Goal: Task Accomplishment & Management: Complete application form

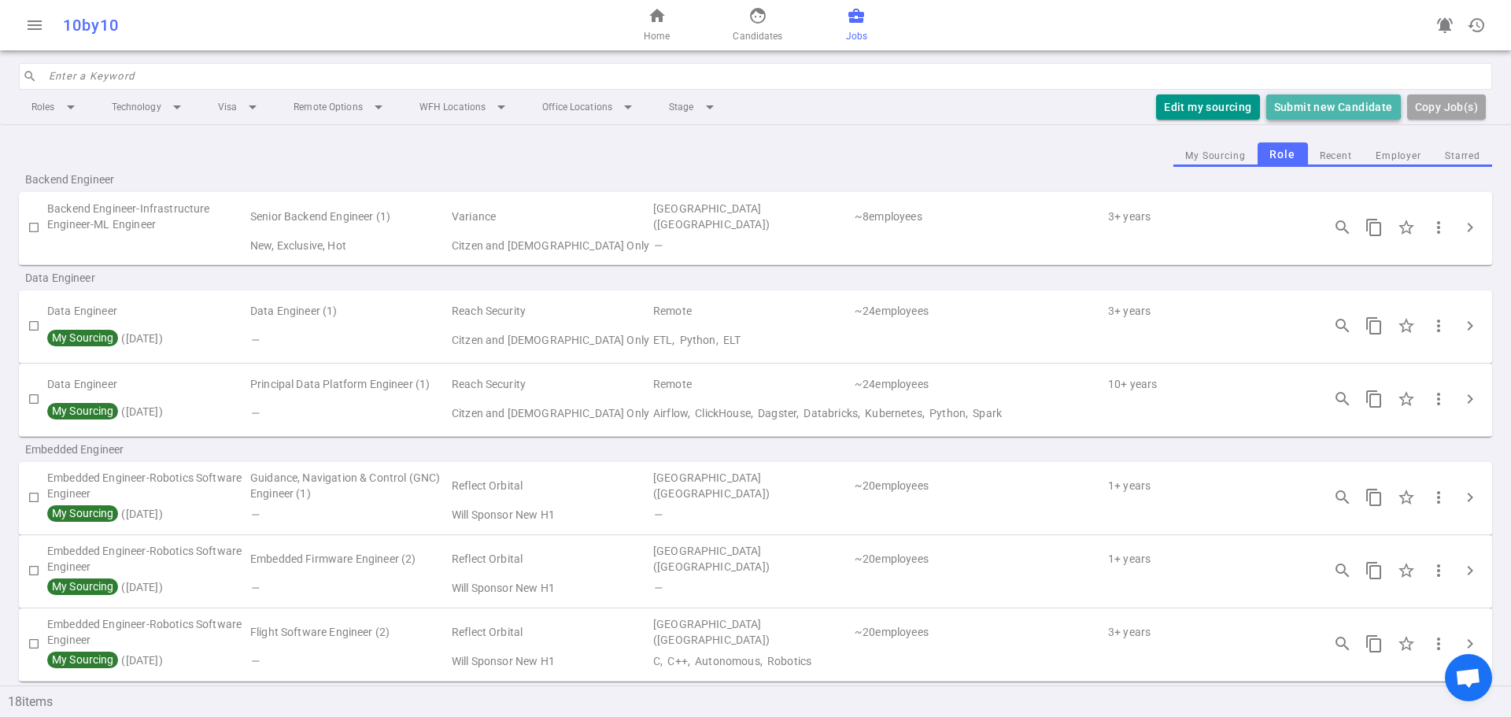
click at [1319, 102] on button "Submit new Candidate" at bounding box center [1334, 107] width 135 height 26
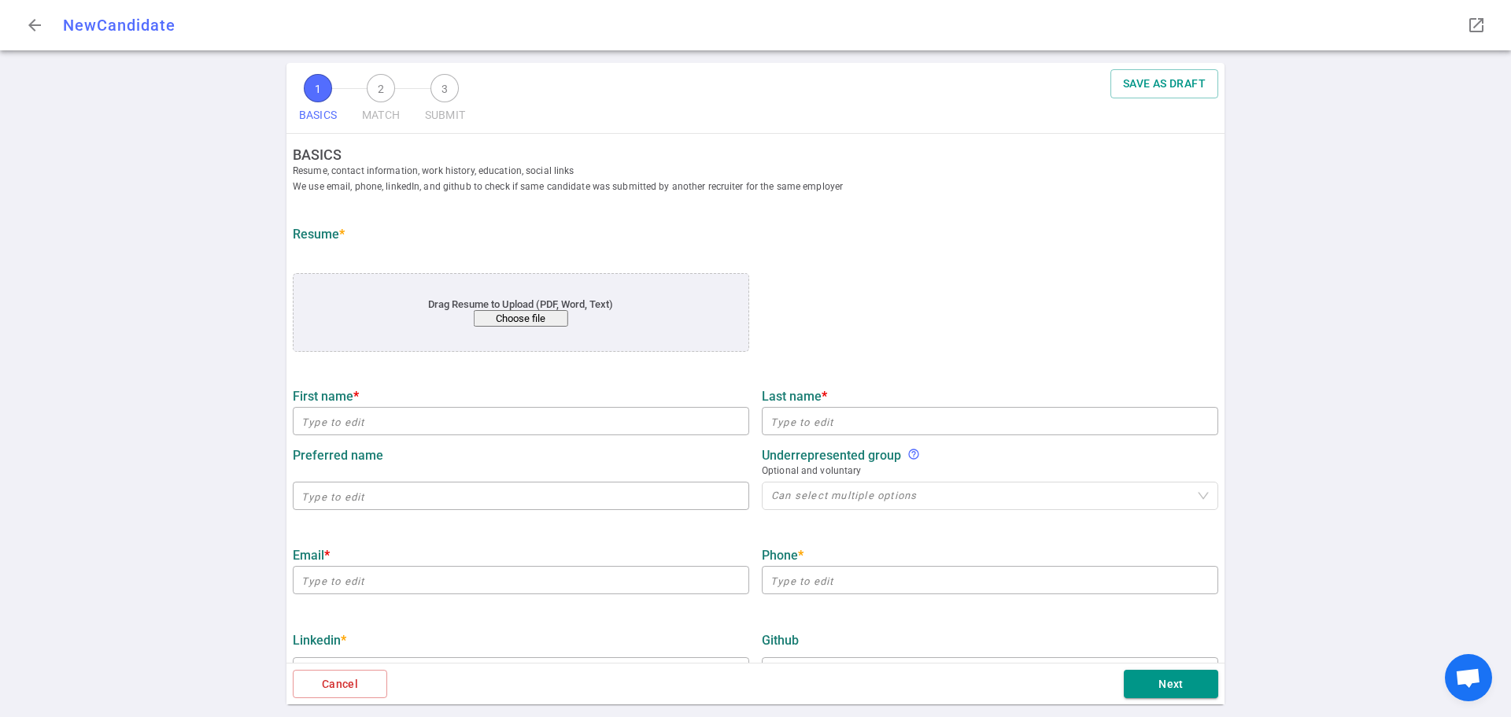
click at [531, 324] on button "Choose file" at bounding box center [521, 318] width 94 height 17
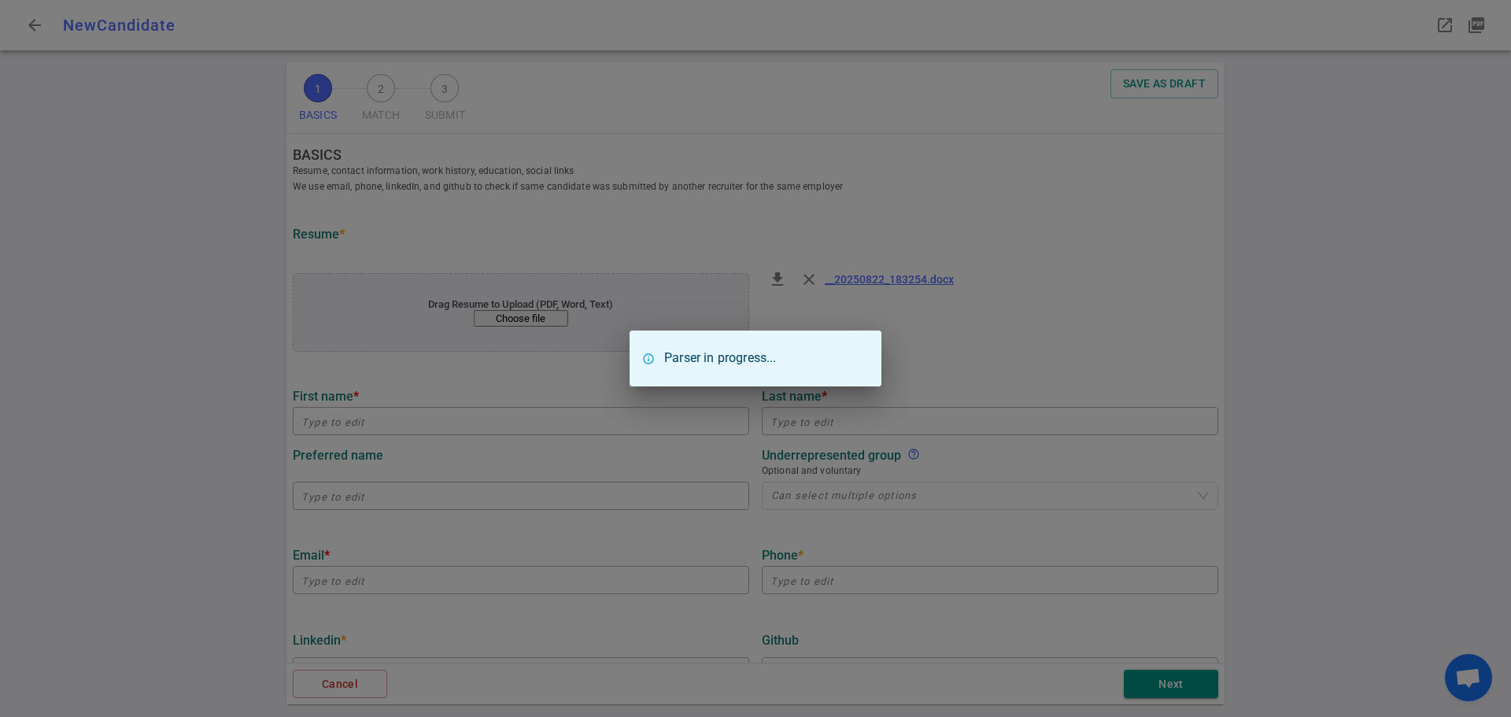
type input "[PERSON_NAME]"
type input "[EMAIL_ADDRESS][DOMAIN_NAME]"
type input "[PHONE_NUMBER]"
type input "[URL][DOMAIN_NAME]"
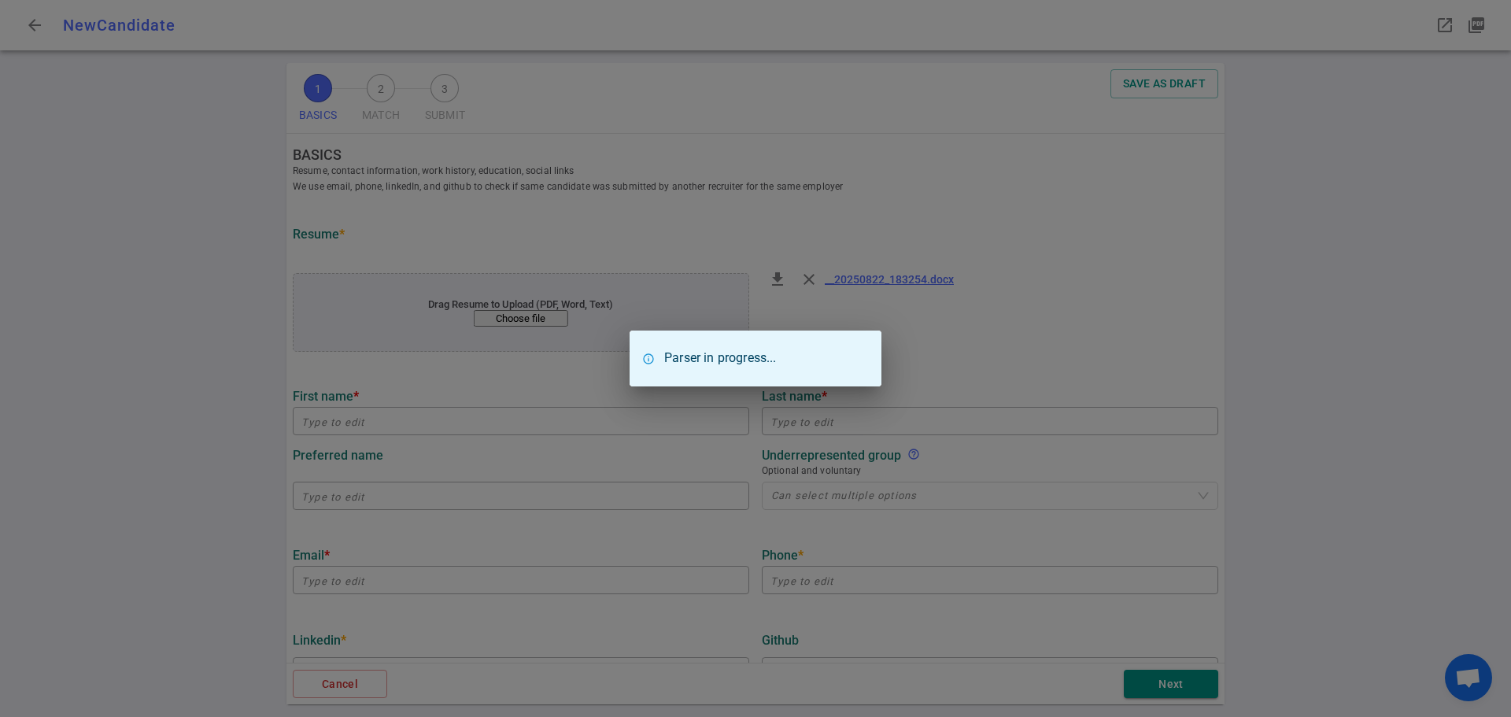
type input "Mequilibrium"
type textarea "Data Engineer"
type input "5.2"
type input "[GEOGRAPHIC_DATA][US_STATE]"
type input "Economics"
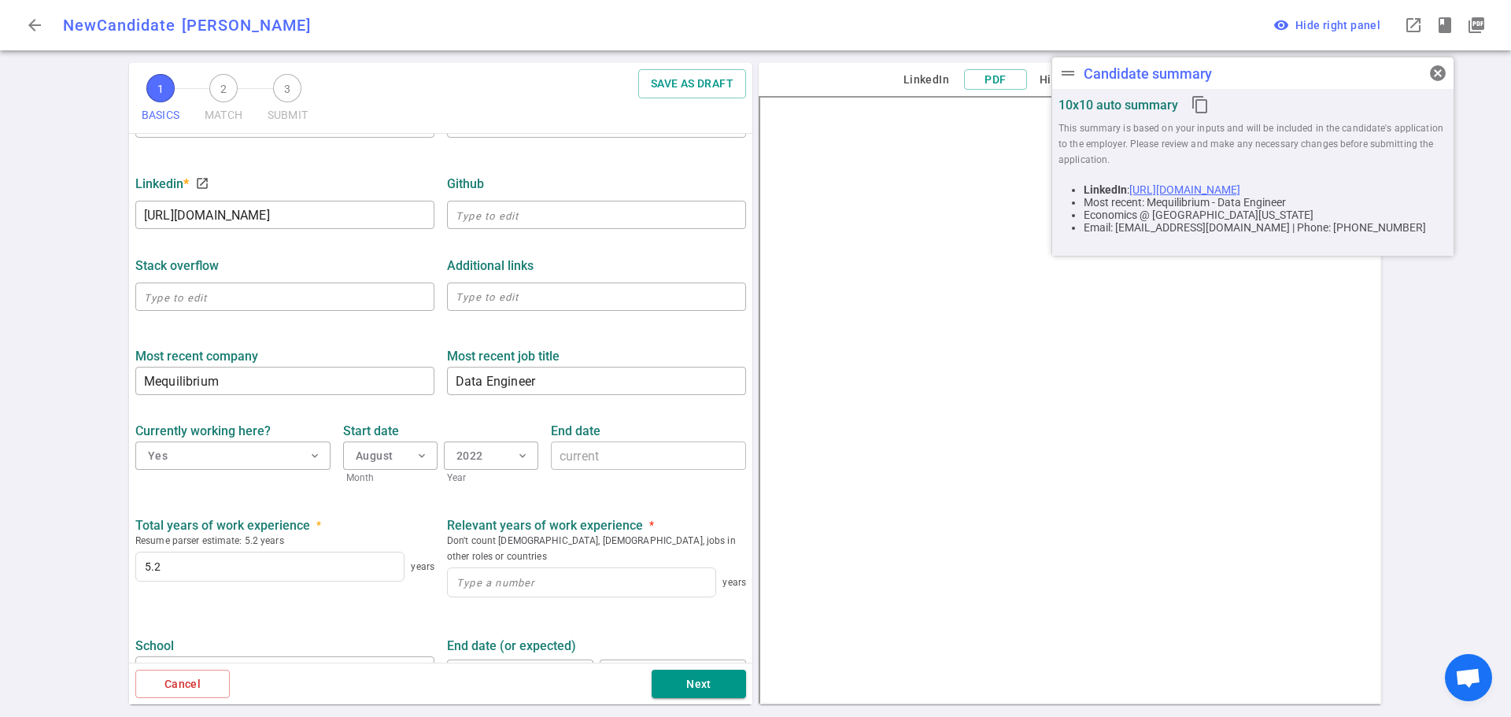
scroll to position [472, 0]
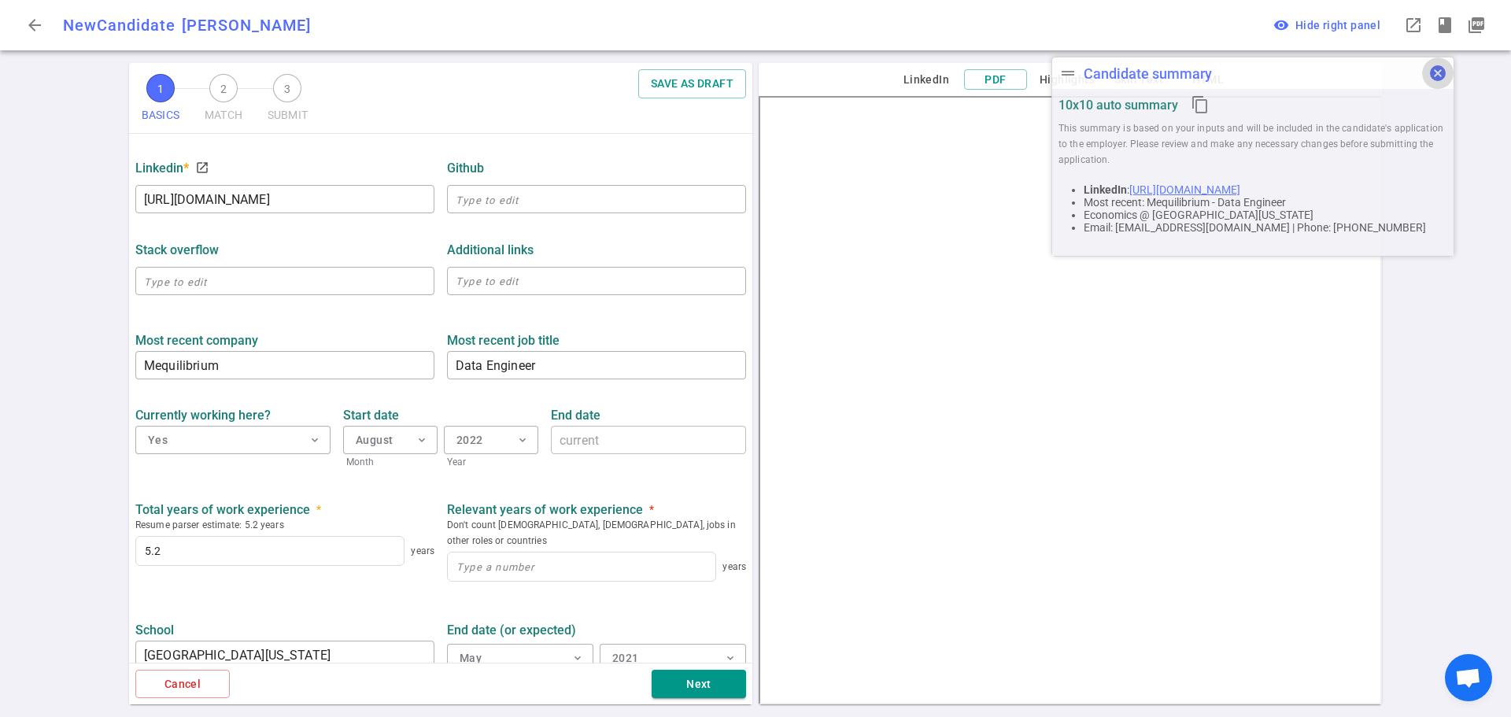
click at [1449, 73] on button "cancel" at bounding box center [1437, 72] width 31 height 31
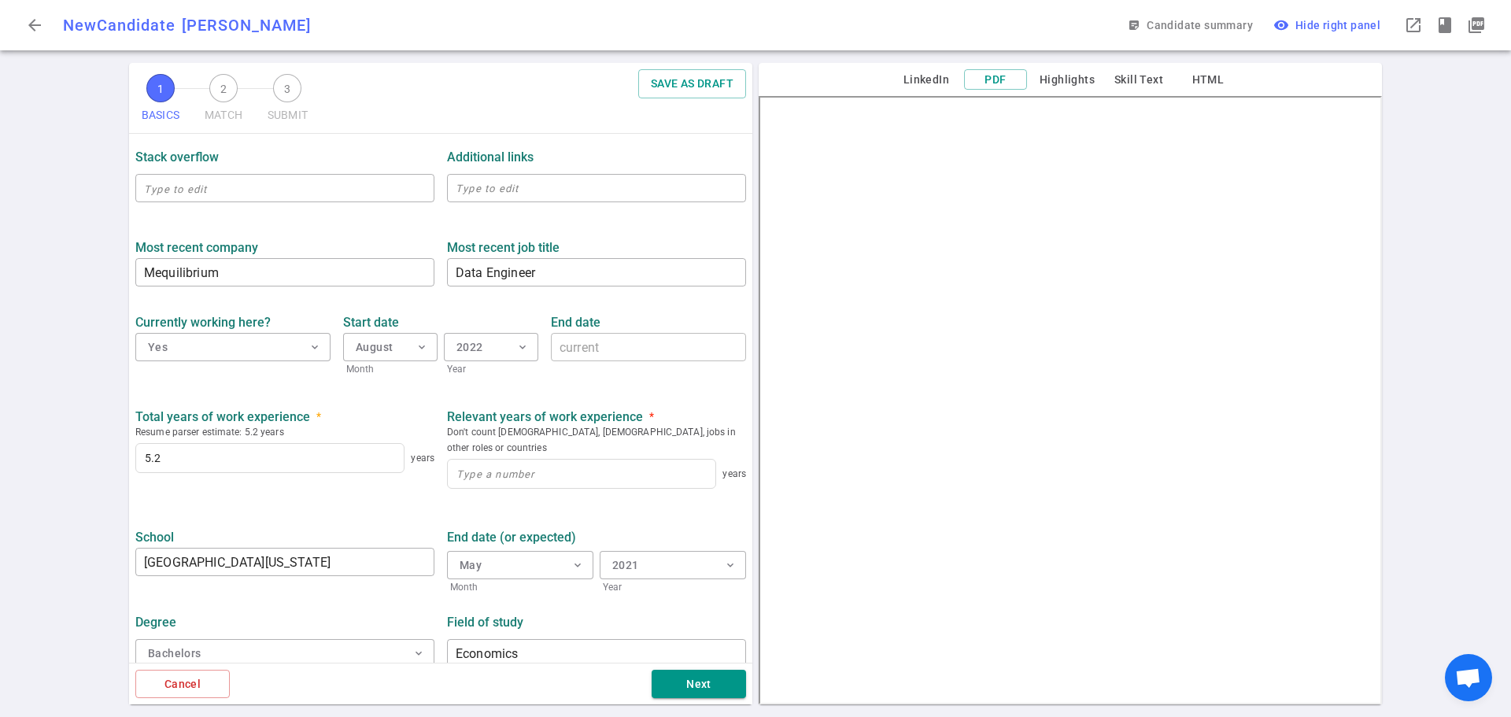
scroll to position [566, 0]
click at [499, 459] on input at bounding box center [582, 473] width 268 height 28
click at [464, 459] on input at bounding box center [582, 473] width 268 height 28
type input "4"
click at [686, 693] on button "Next" at bounding box center [699, 684] width 94 height 29
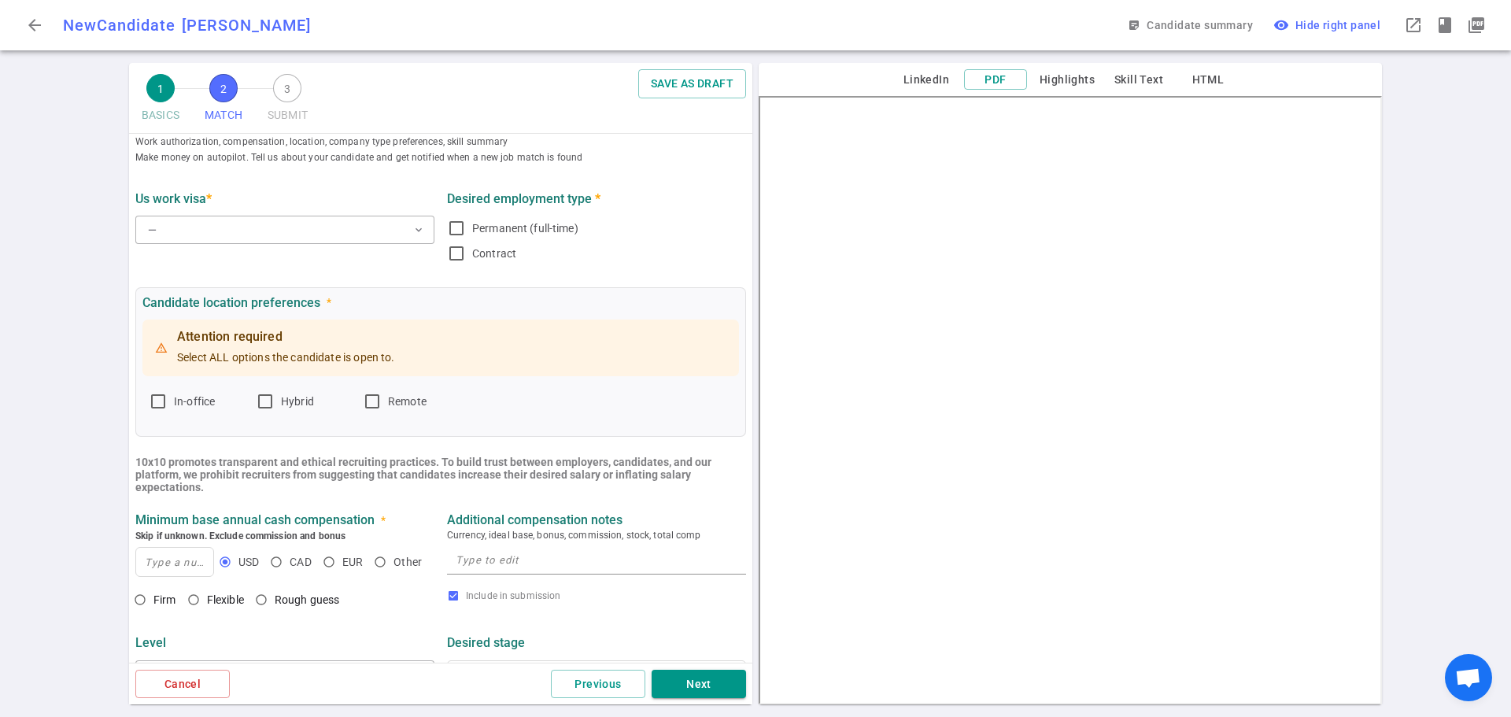
scroll to position [0, 0]
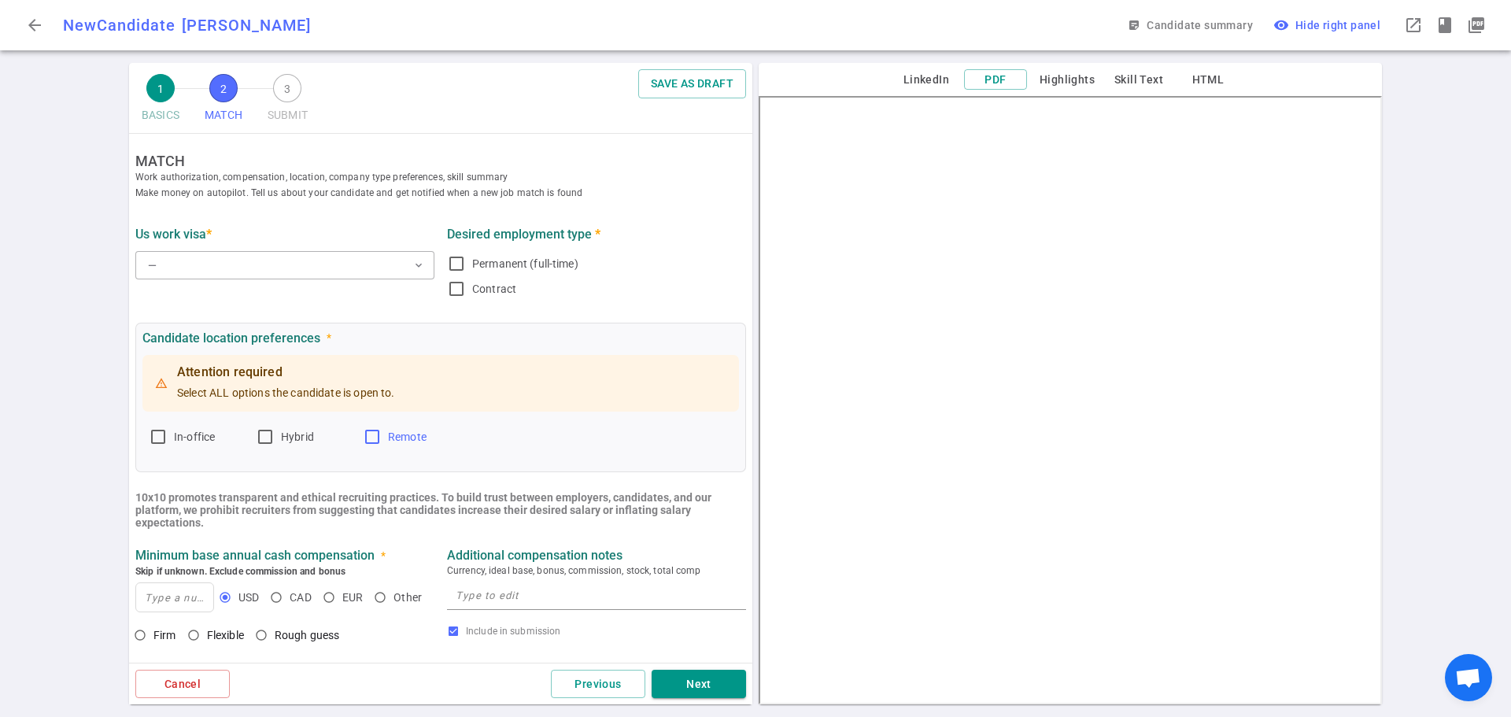
click at [392, 439] on span "Remote" at bounding box center [407, 437] width 39 height 13
click at [382, 439] on input "Remote" at bounding box center [372, 436] width 19 height 19
checkbox input "true"
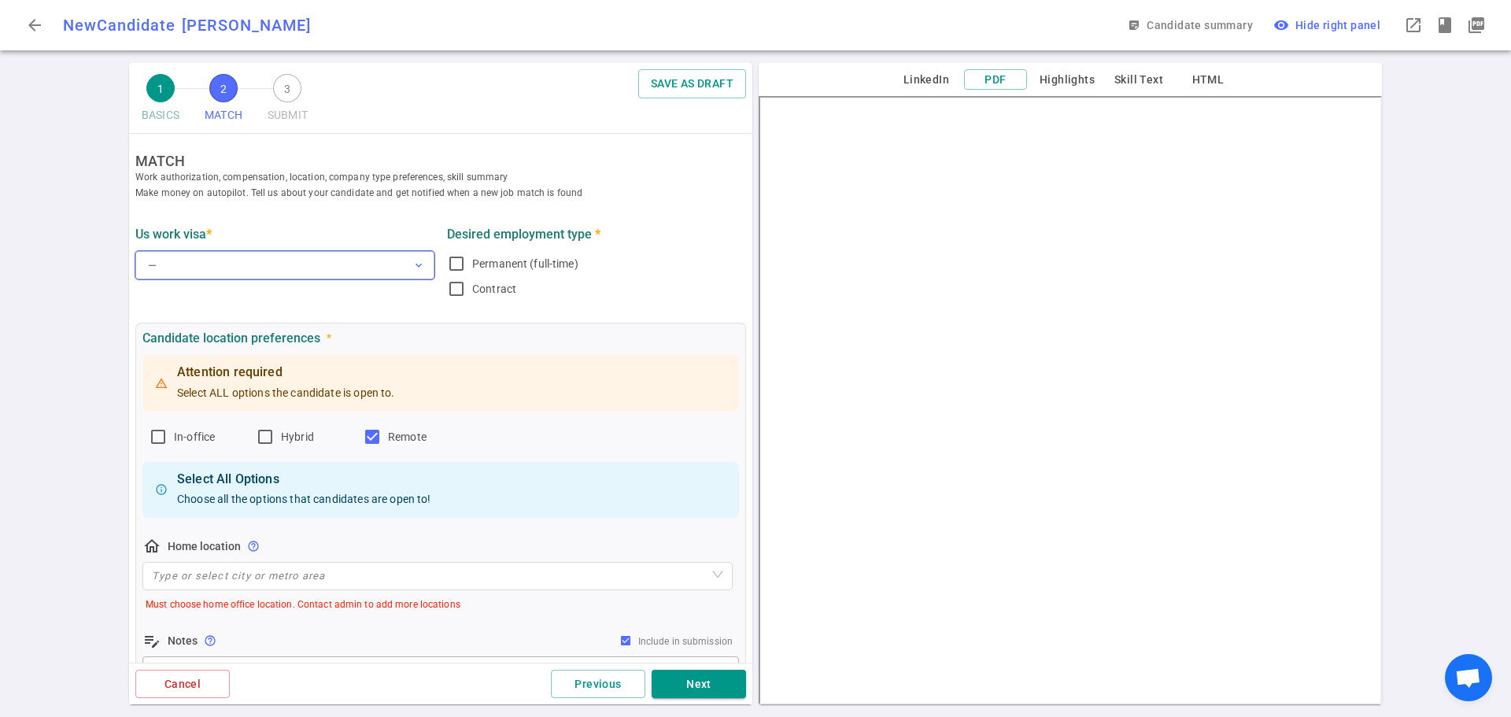
click at [272, 261] on button "— expand_more" at bounding box center [284, 265] width 299 height 28
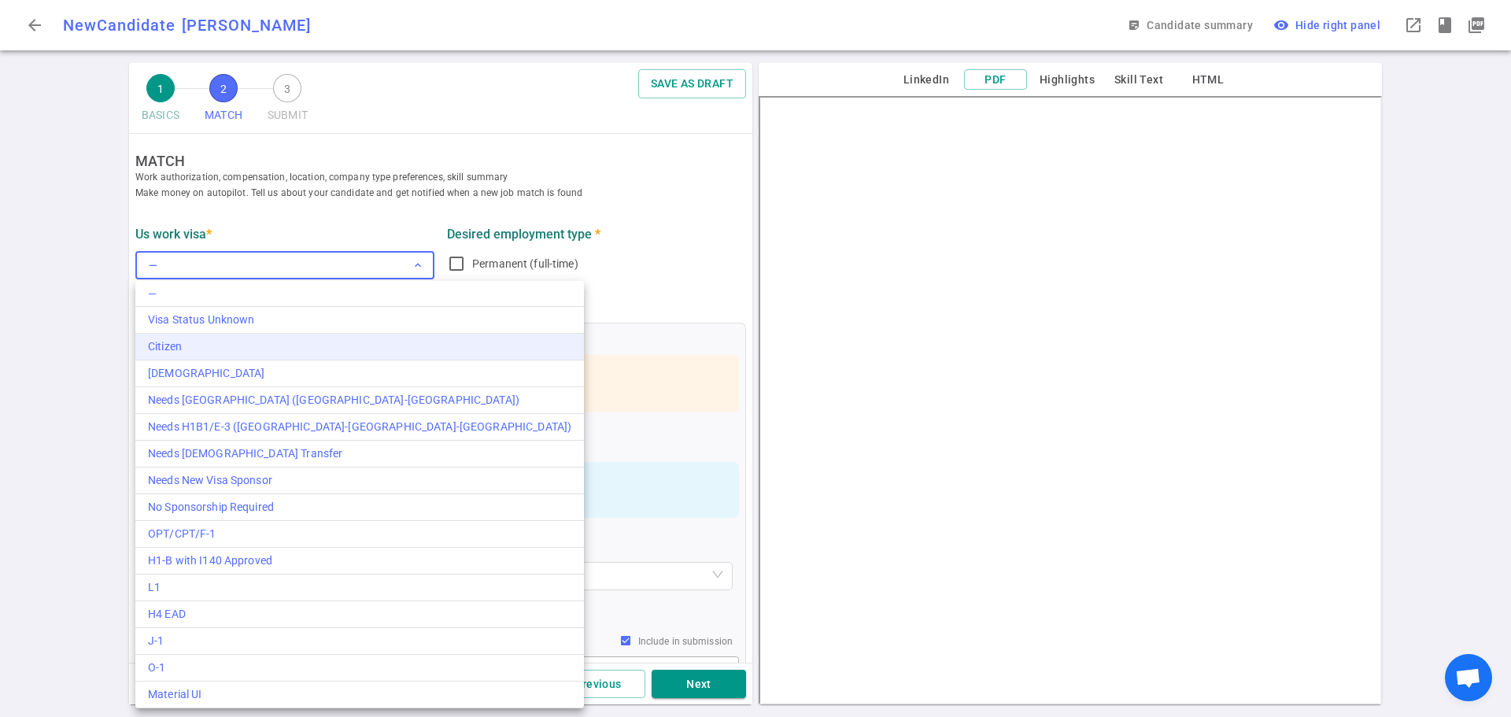
click at [238, 345] on div "Citizen" at bounding box center [359, 346] width 423 height 17
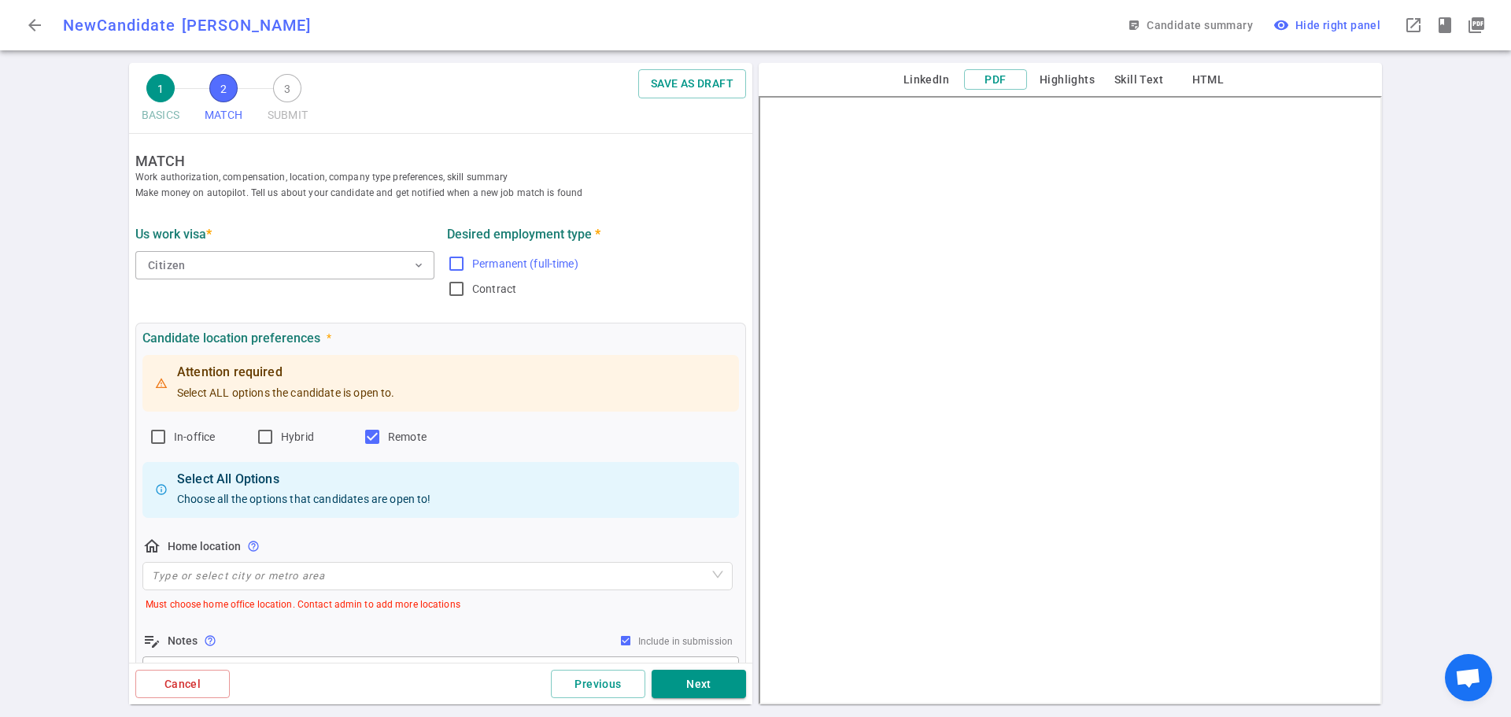
click at [449, 265] on input "Permanent (full-time)" at bounding box center [456, 263] width 19 height 19
checkbox input "true"
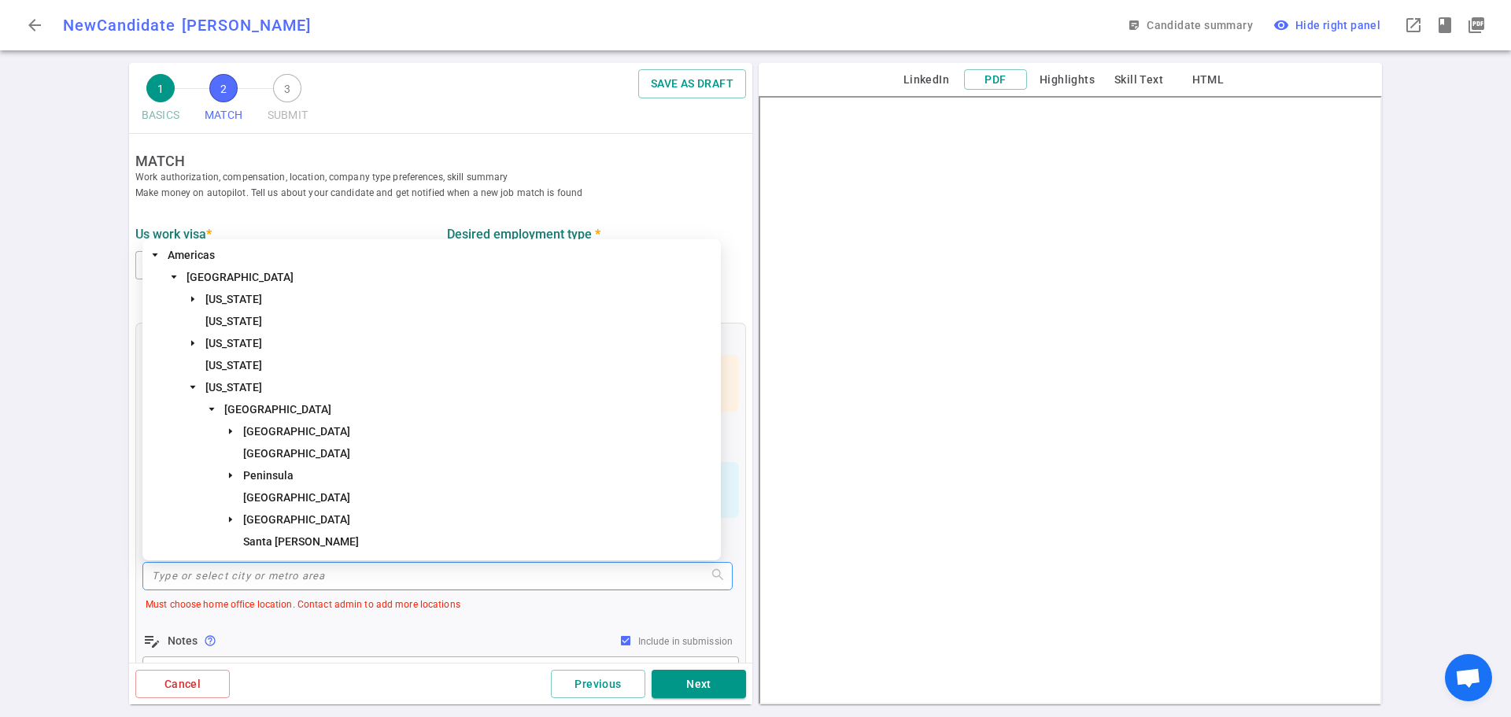
click at [256, 574] on input "search" at bounding box center [437, 576] width 571 height 27
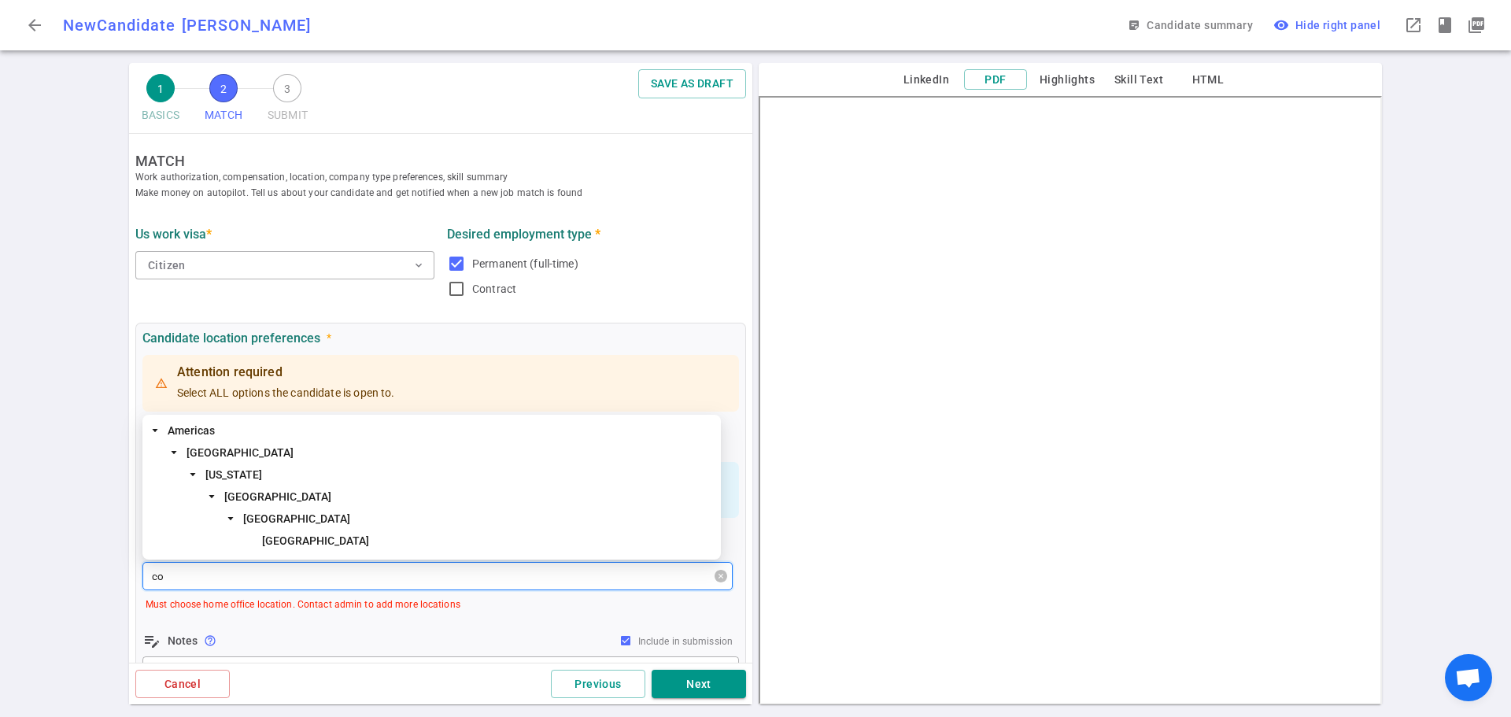
type input "c"
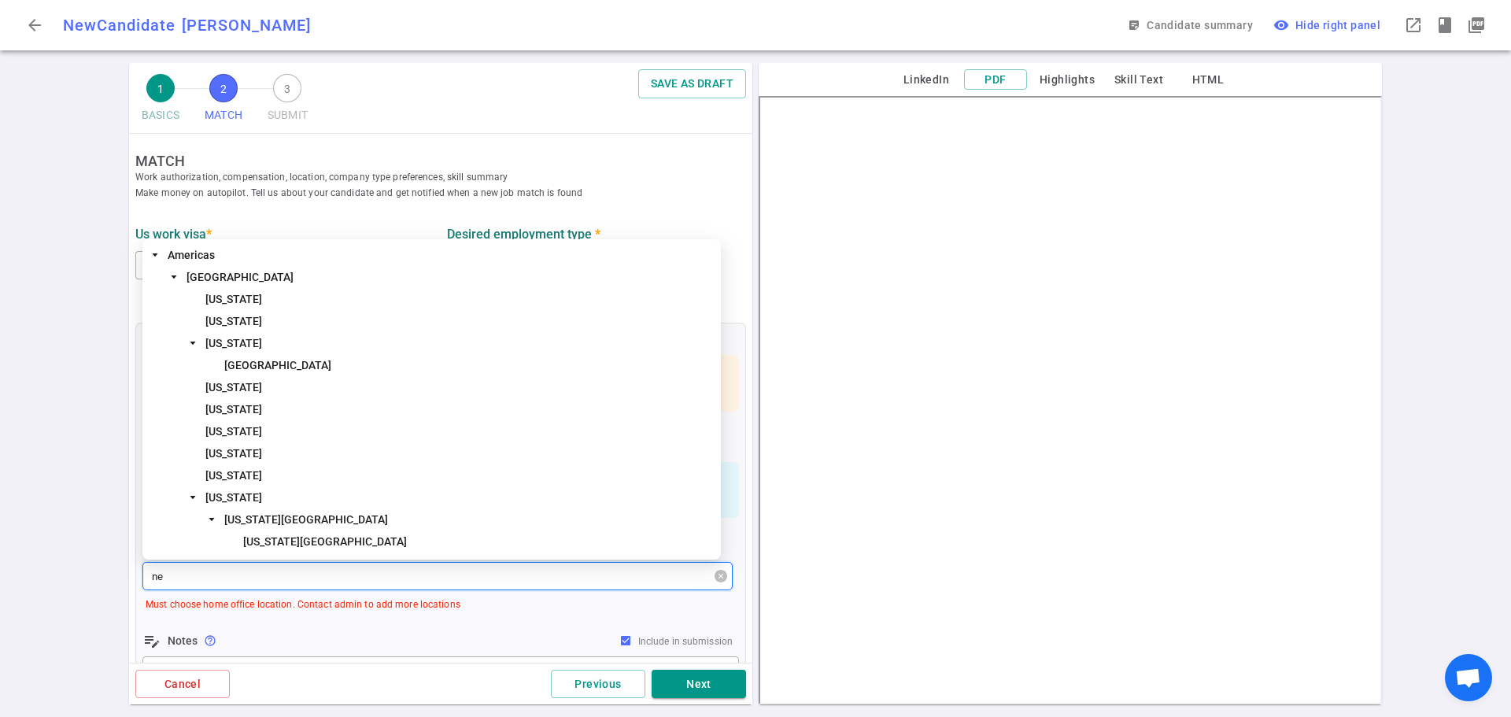
type input "new"
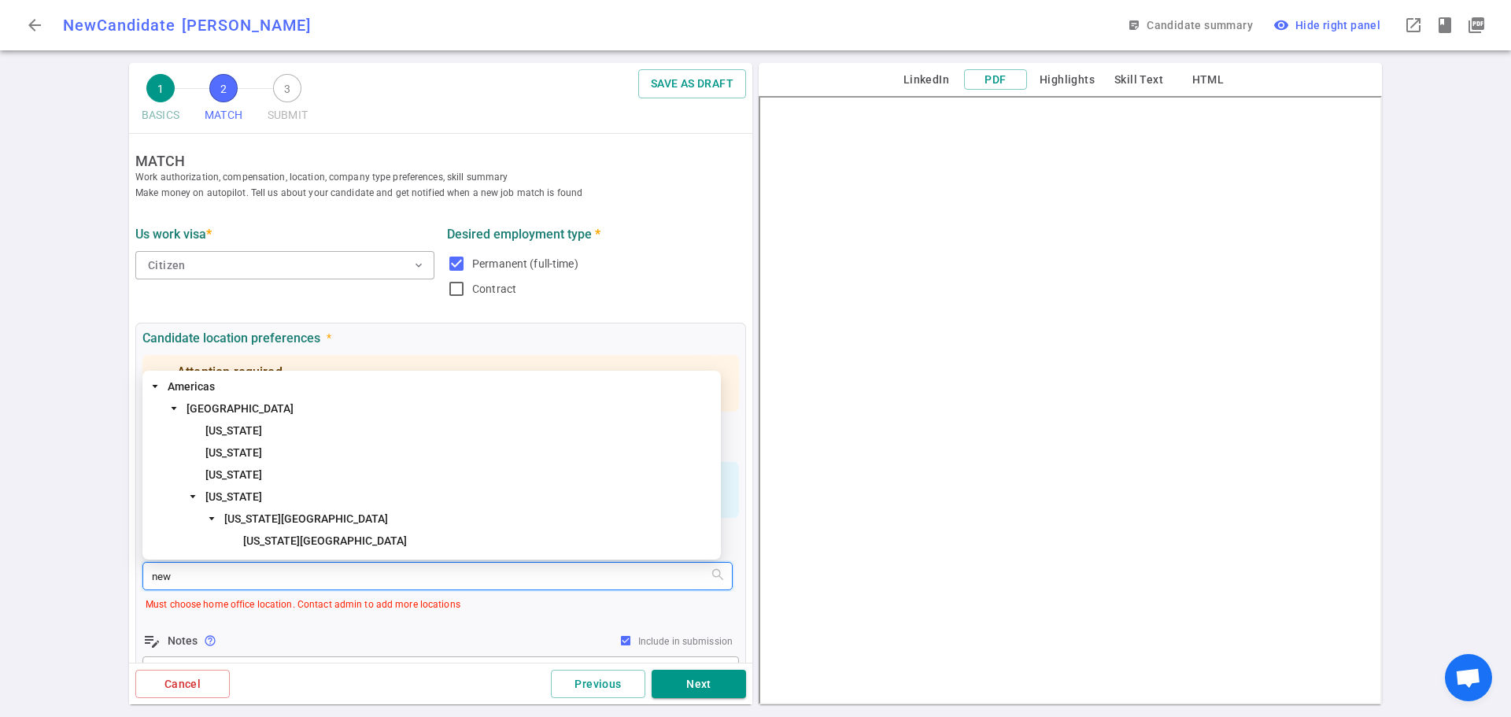
click at [297, 435] on span "[US_STATE]" at bounding box center [460, 430] width 516 height 19
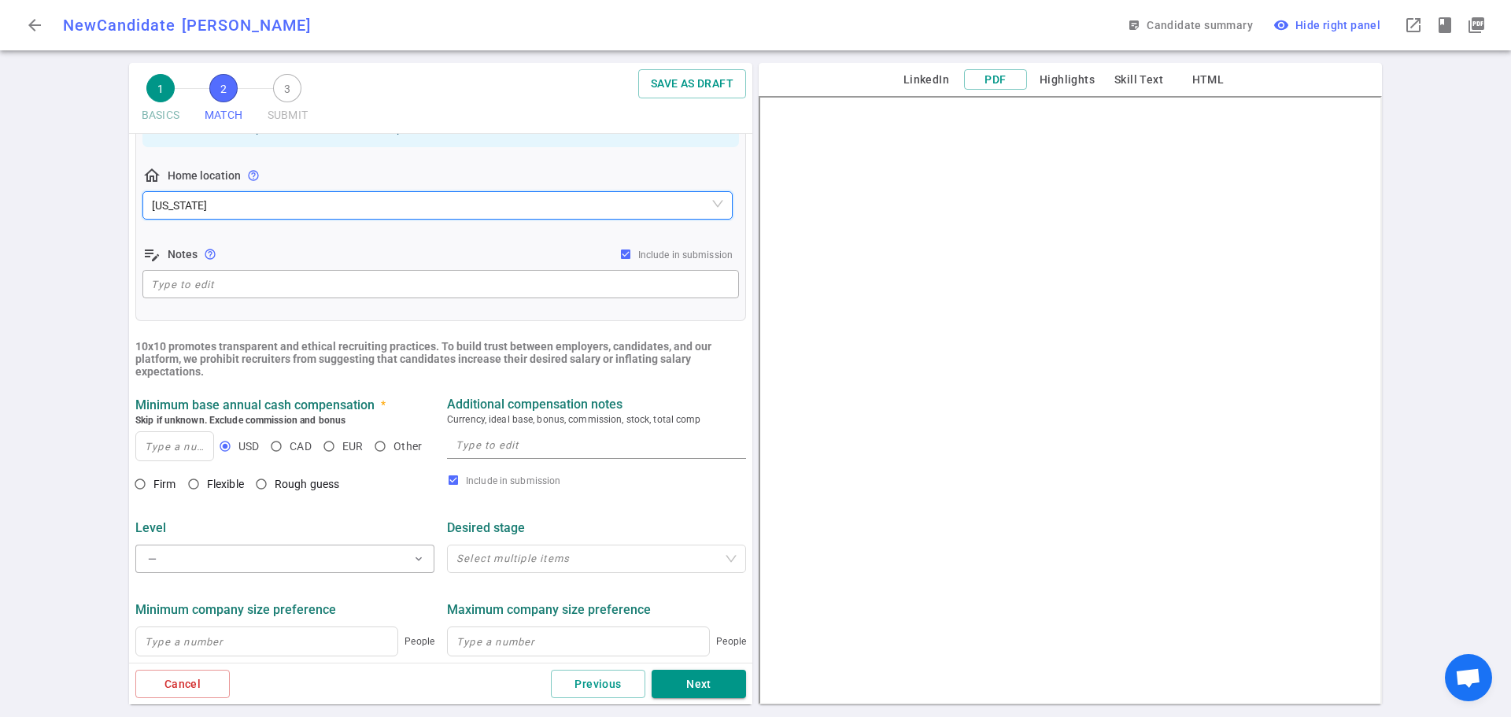
scroll to position [394, 0]
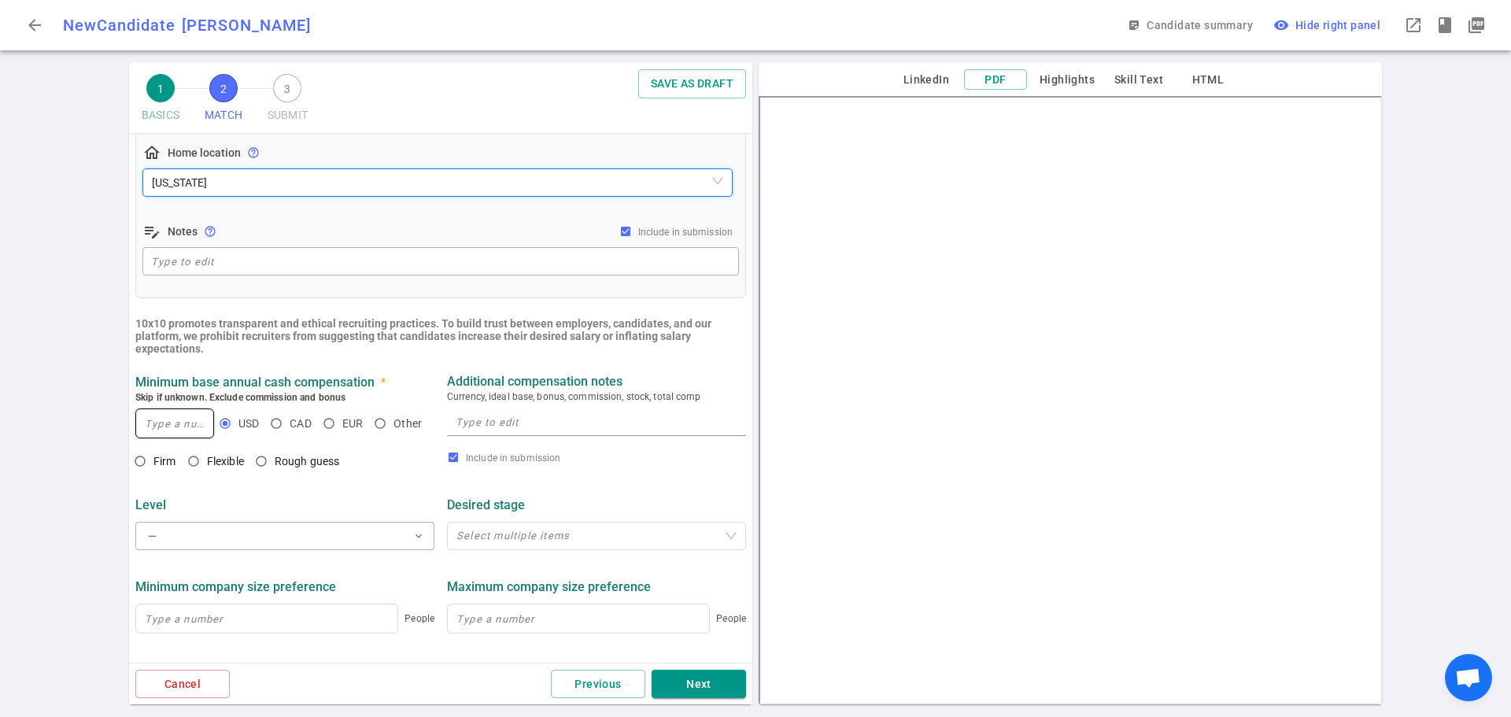
click at [188, 429] on input at bounding box center [174, 423] width 77 height 28
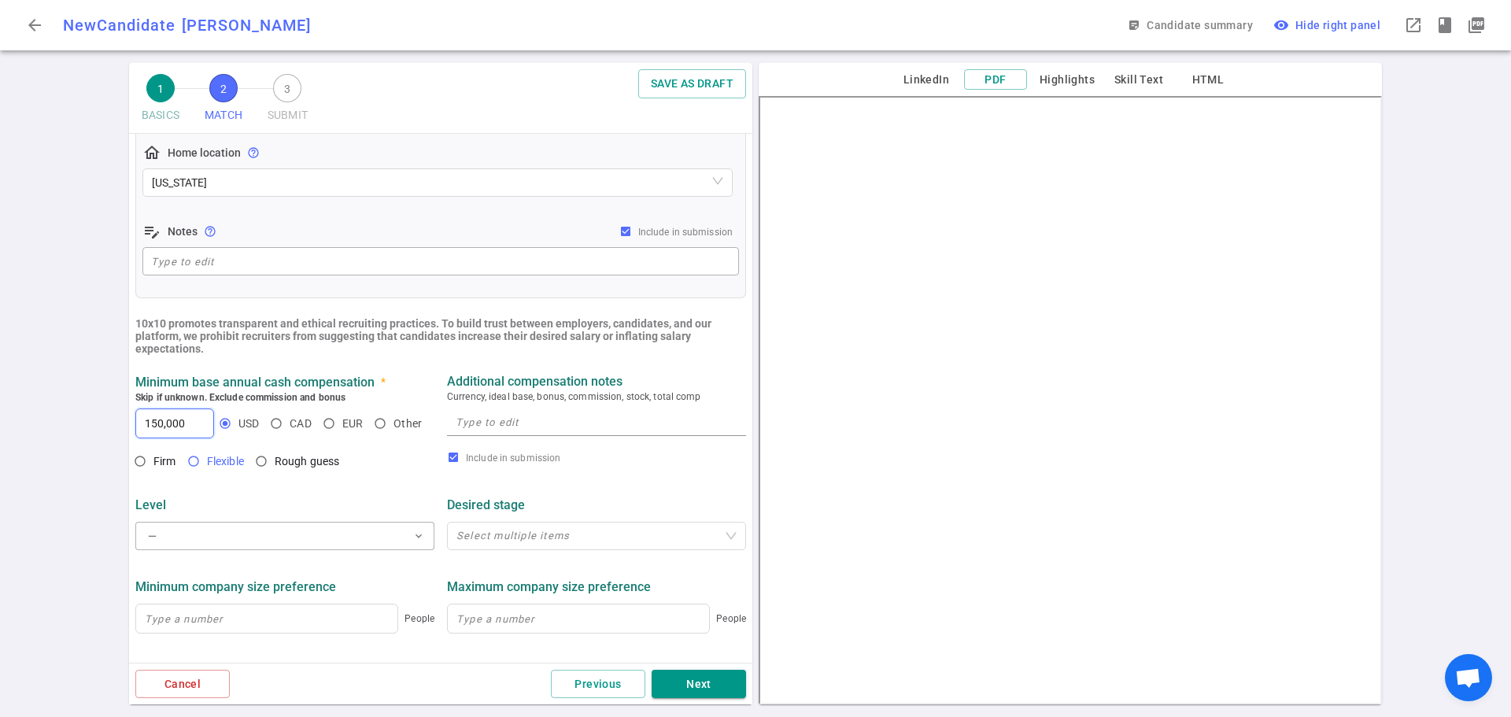
type input "150,000"
click at [201, 464] on input "Flexible" at bounding box center [193, 461] width 27 height 27
radio input "true"
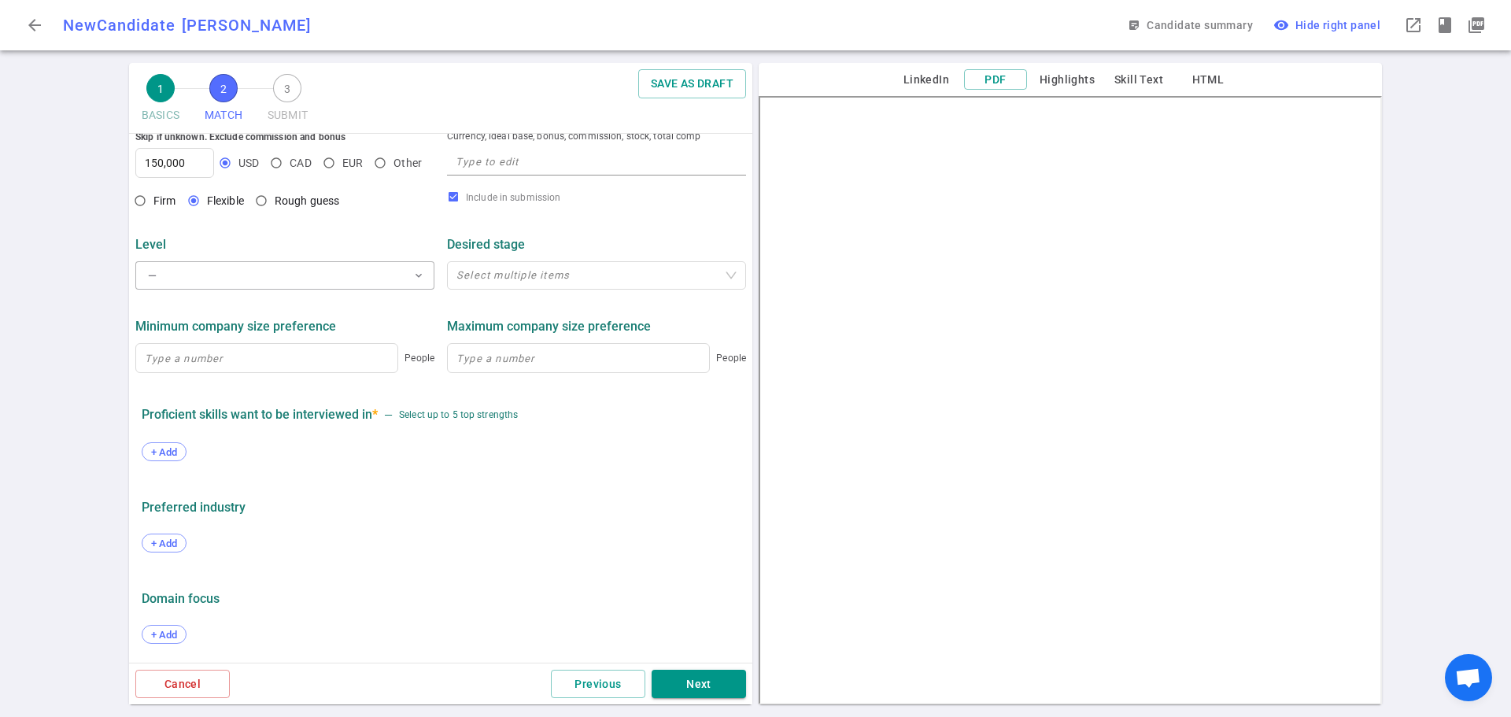
scroll to position [657, 0]
click at [161, 449] on span "+ Add" at bounding box center [164, 452] width 37 height 12
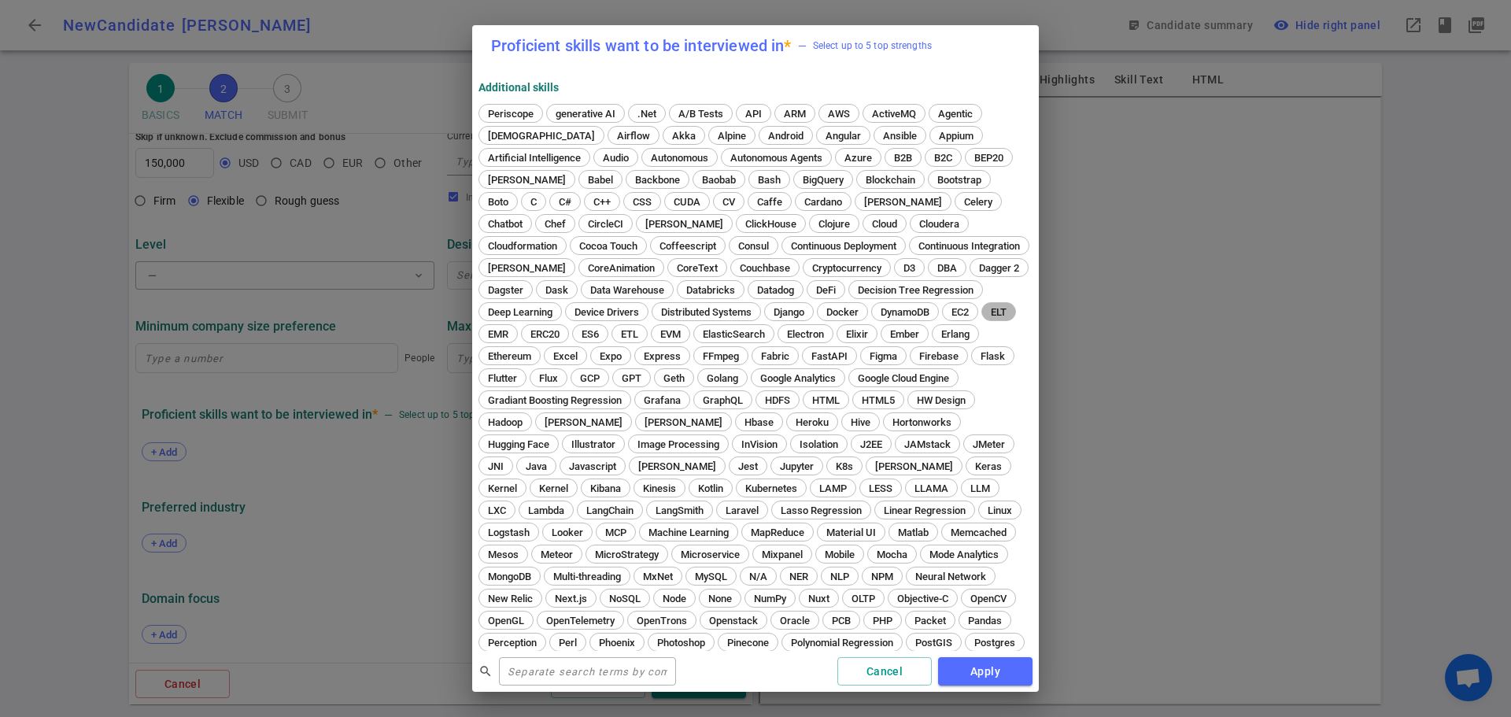
click at [986, 318] on span "ELT" at bounding box center [999, 312] width 27 height 12
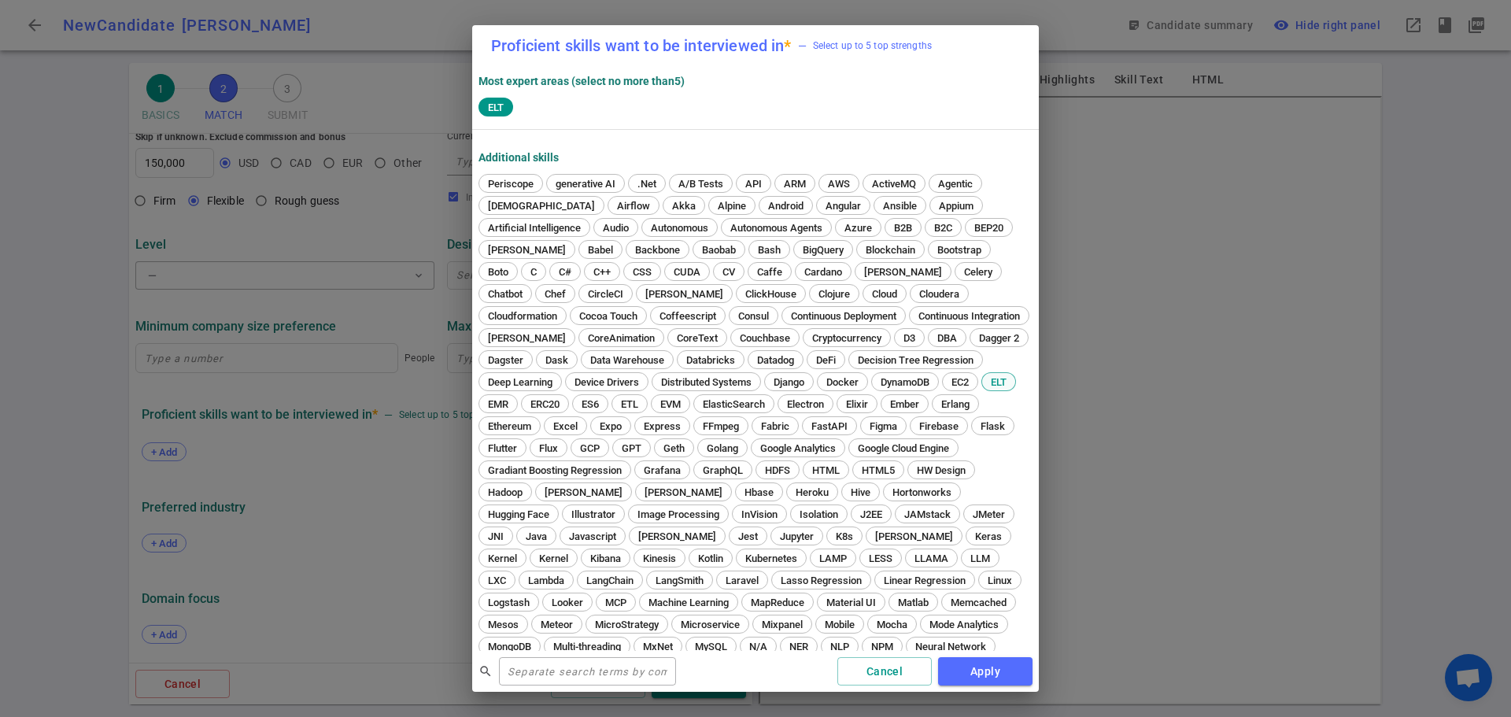
click at [605, 335] on div "Periscope generative AI .Net A/B Tests API ARM AWS ActiveMQ Agentic Agnostic Ai…" at bounding box center [756, 593] width 554 height 838
click at [491, 112] on span "ELT" at bounding box center [496, 108] width 28 height 12
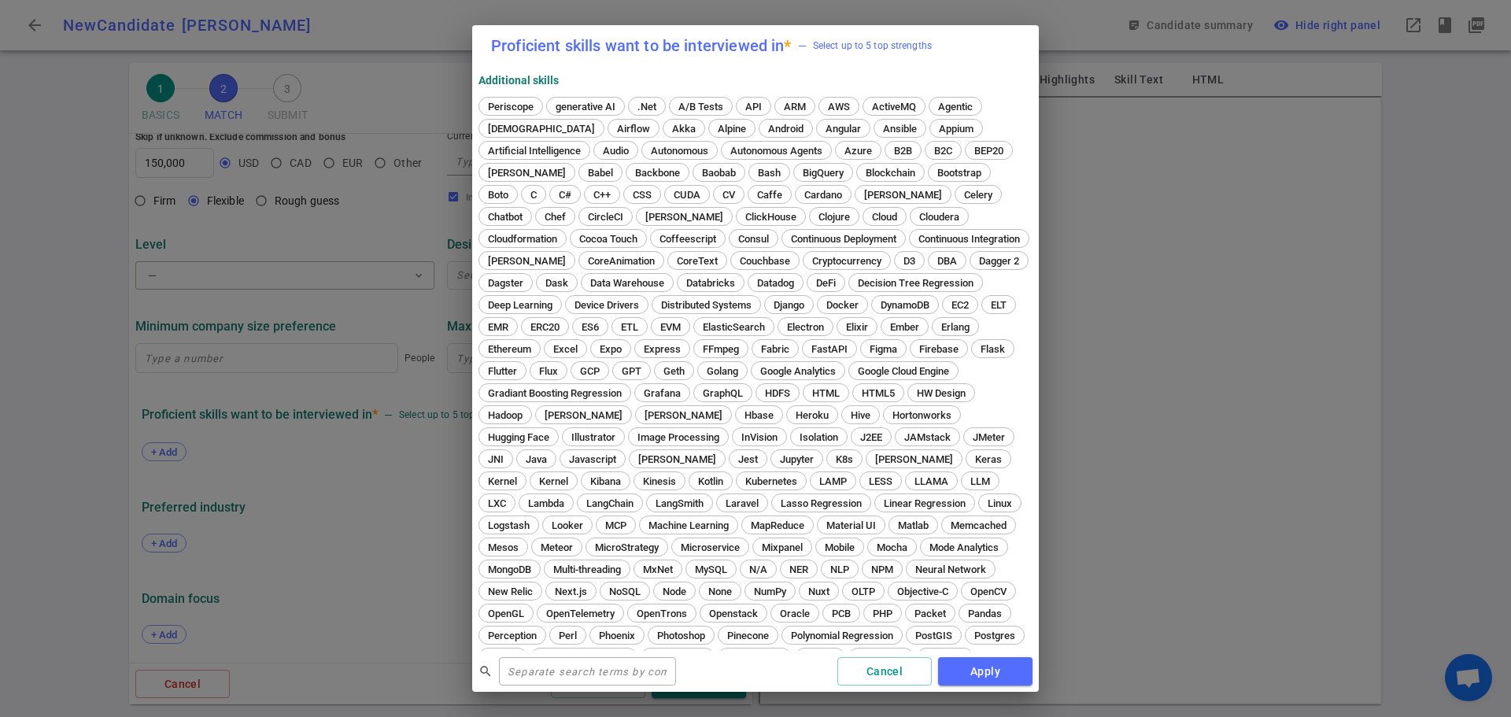
scroll to position [0, 0]
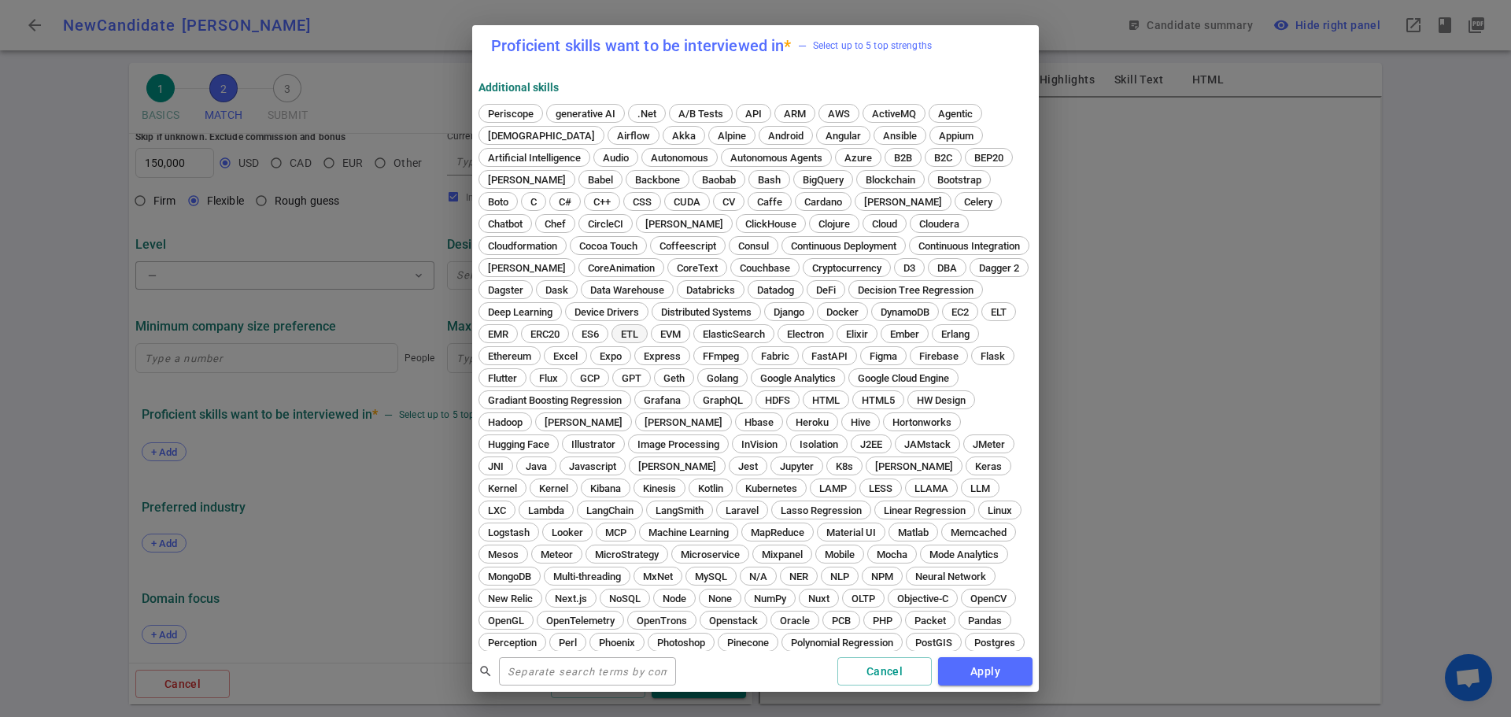
click at [644, 334] on span "ETL" at bounding box center [630, 334] width 28 height 12
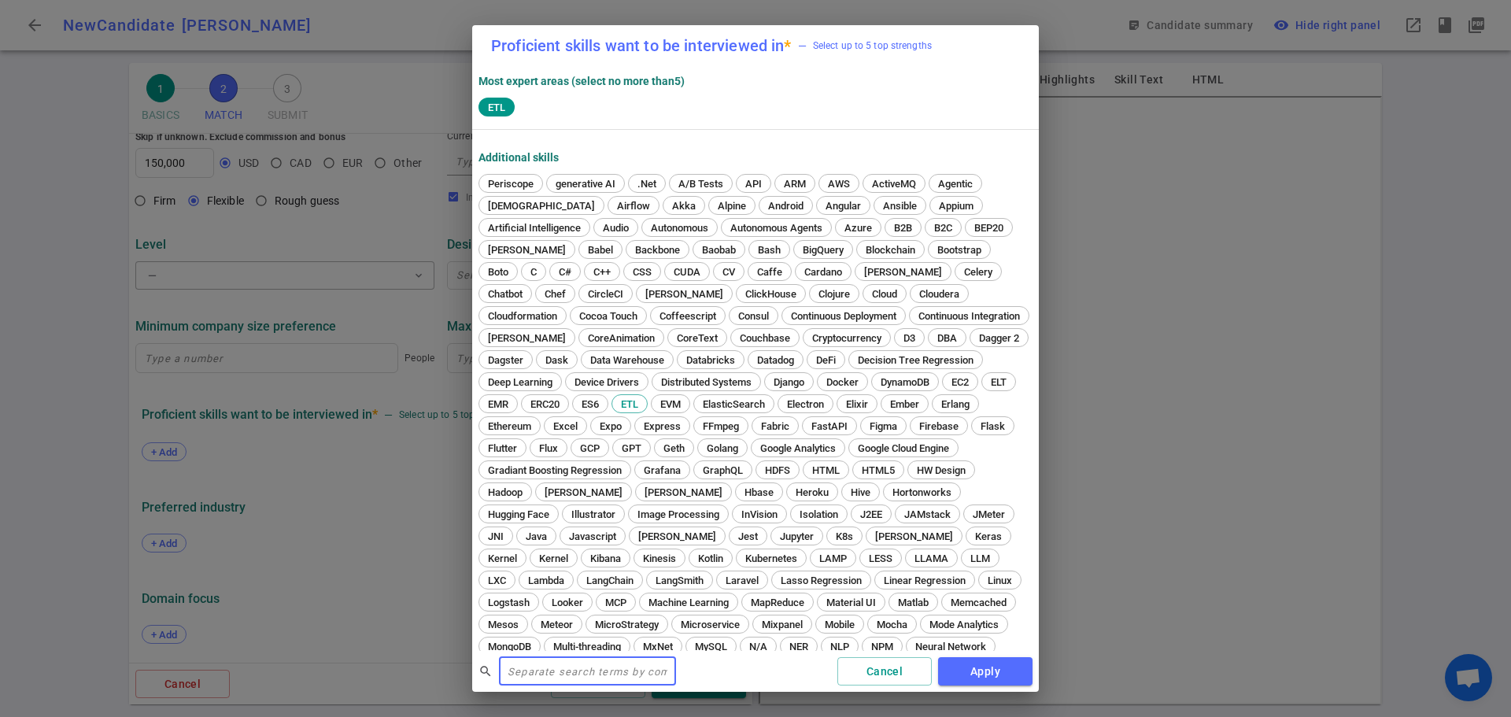
click at [594, 679] on input "text" at bounding box center [587, 671] width 177 height 25
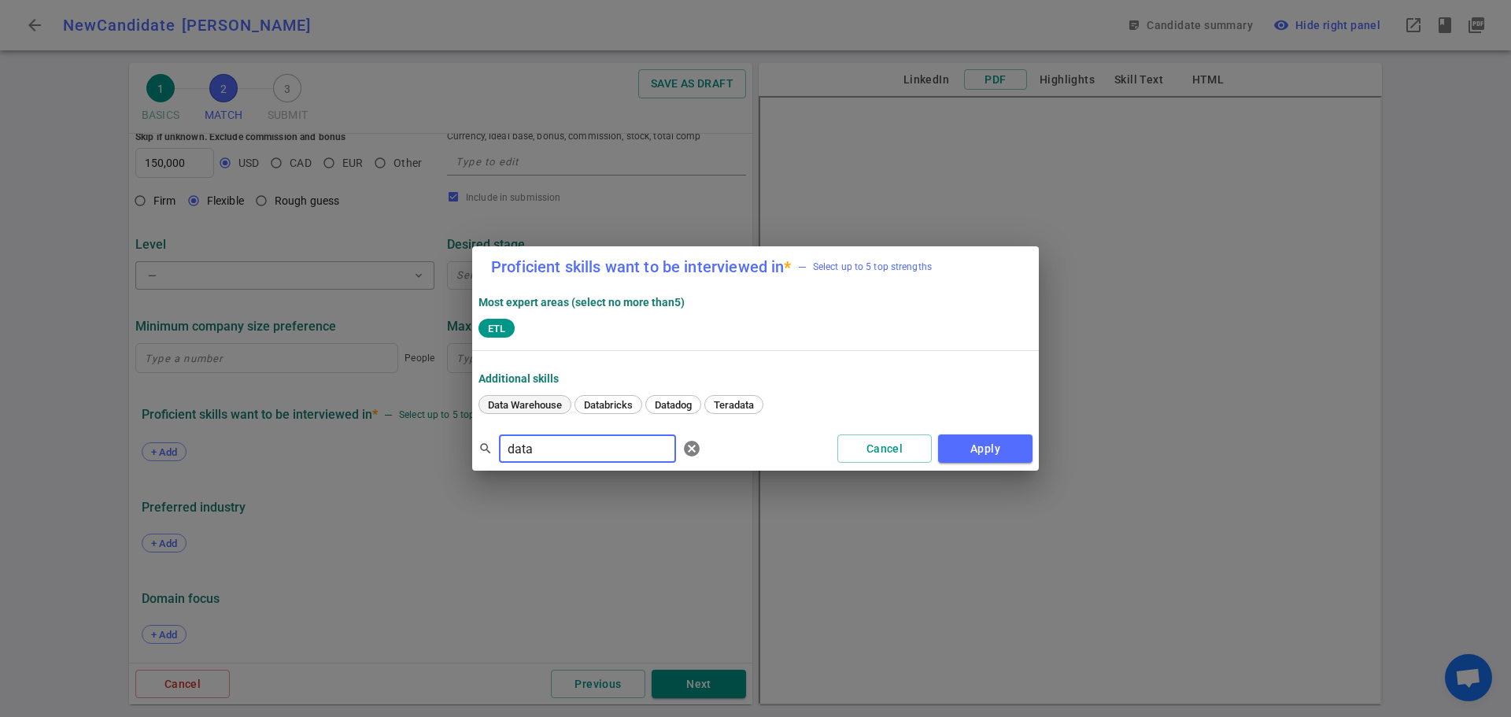
type input "data"
click at [547, 402] on span "Data Warehouse" at bounding box center [525, 405] width 85 height 12
click at [968, 447] on button "Apply" at bounding box center [985, 449] width 94 height 29
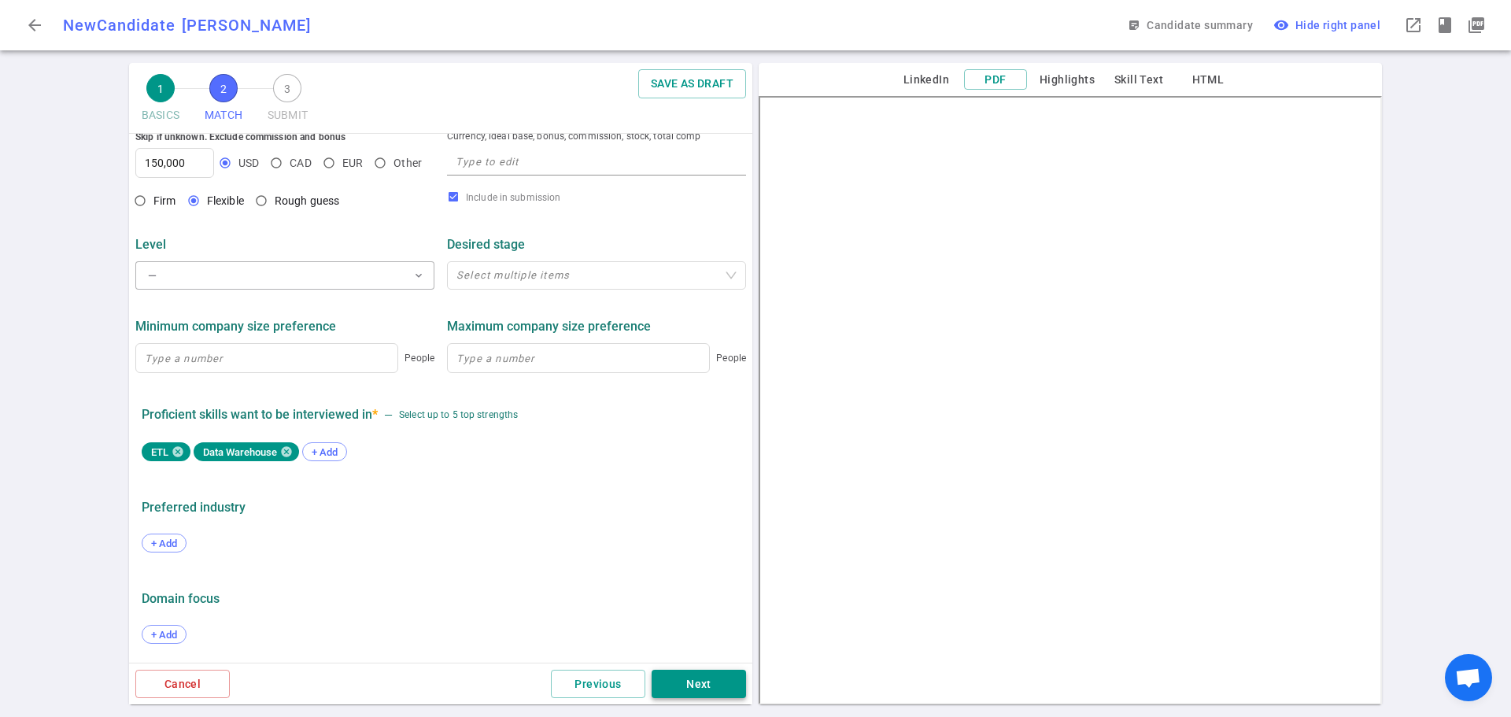
click at [686, 686] on button "Next" at bounding box center [699, 684] width 94 height 29
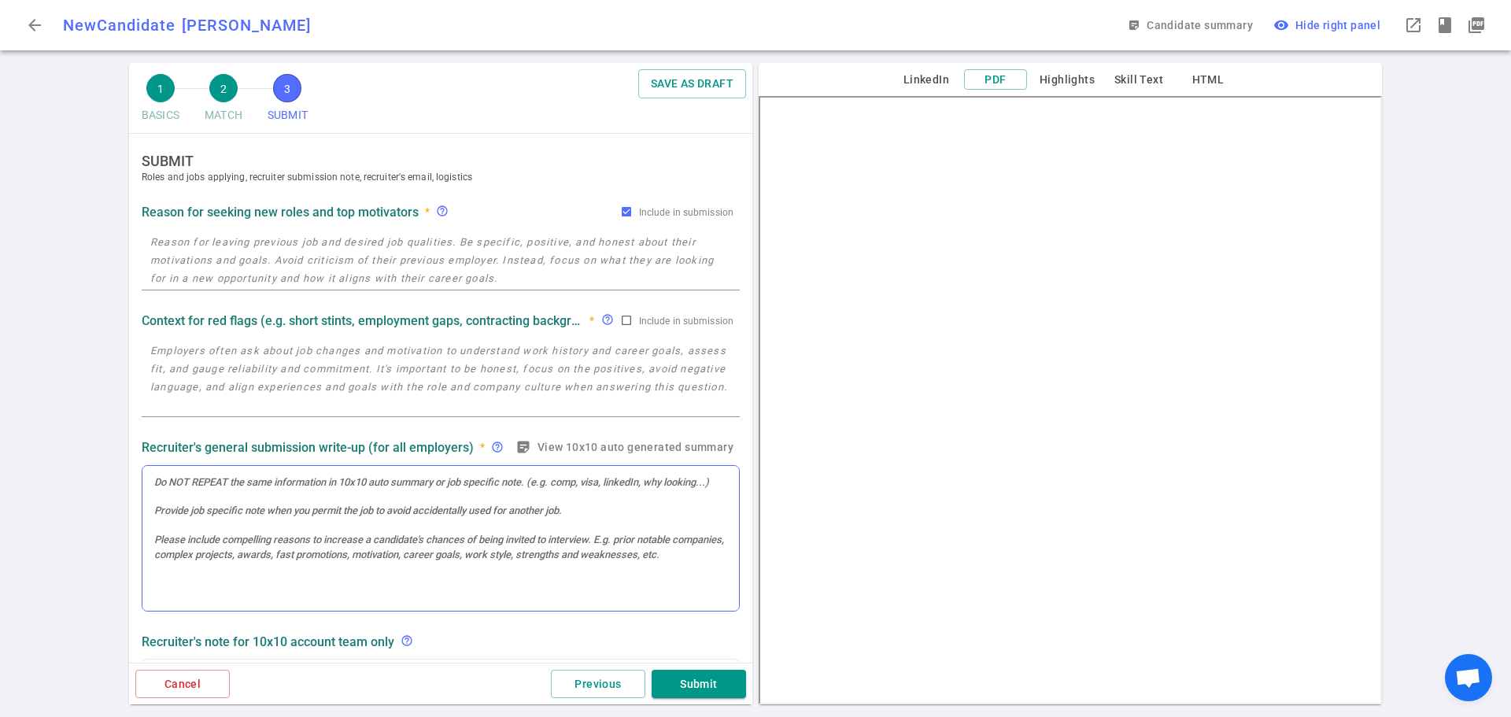
click at [336, 515] on div at bounding box center [440, 539] width 597 height 146
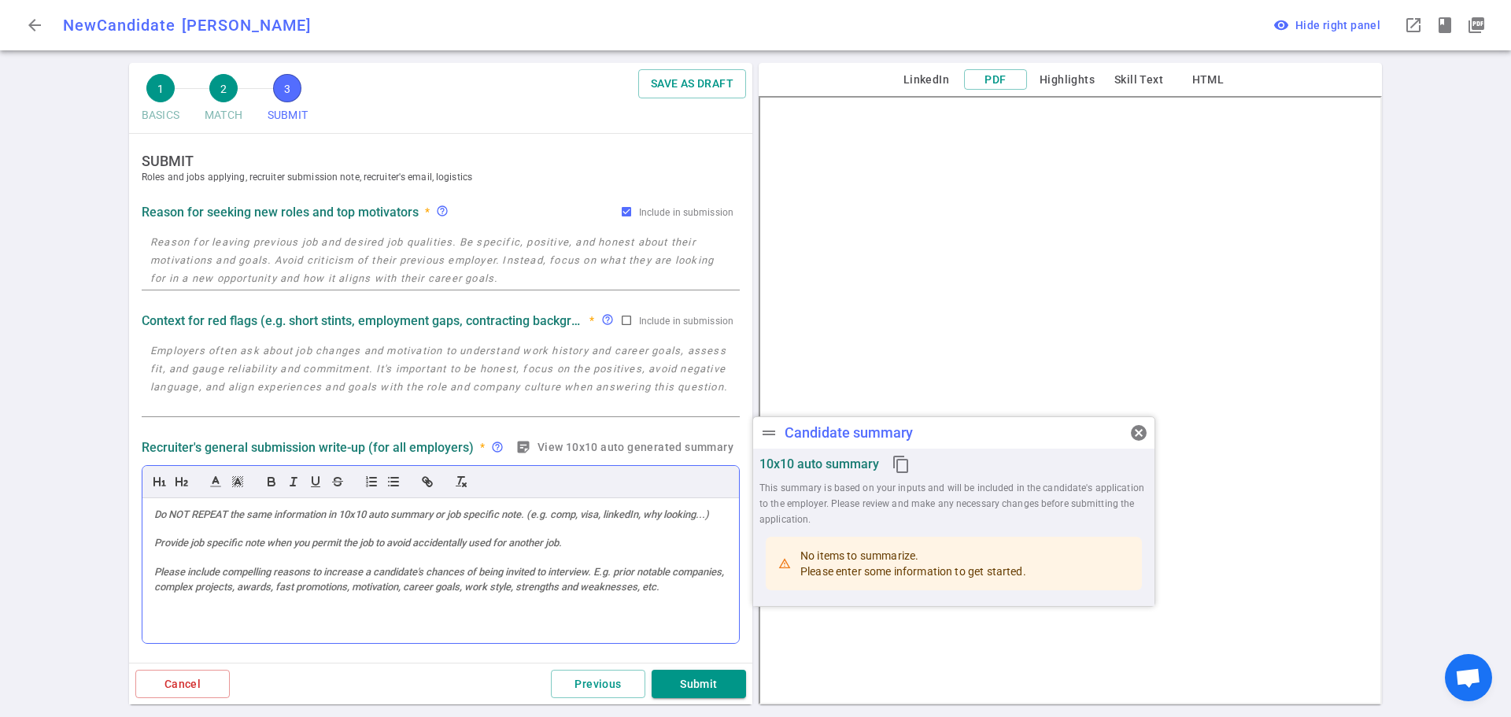
click at [328, 534] on div at bounding box center [440, 571] width 597 height 146
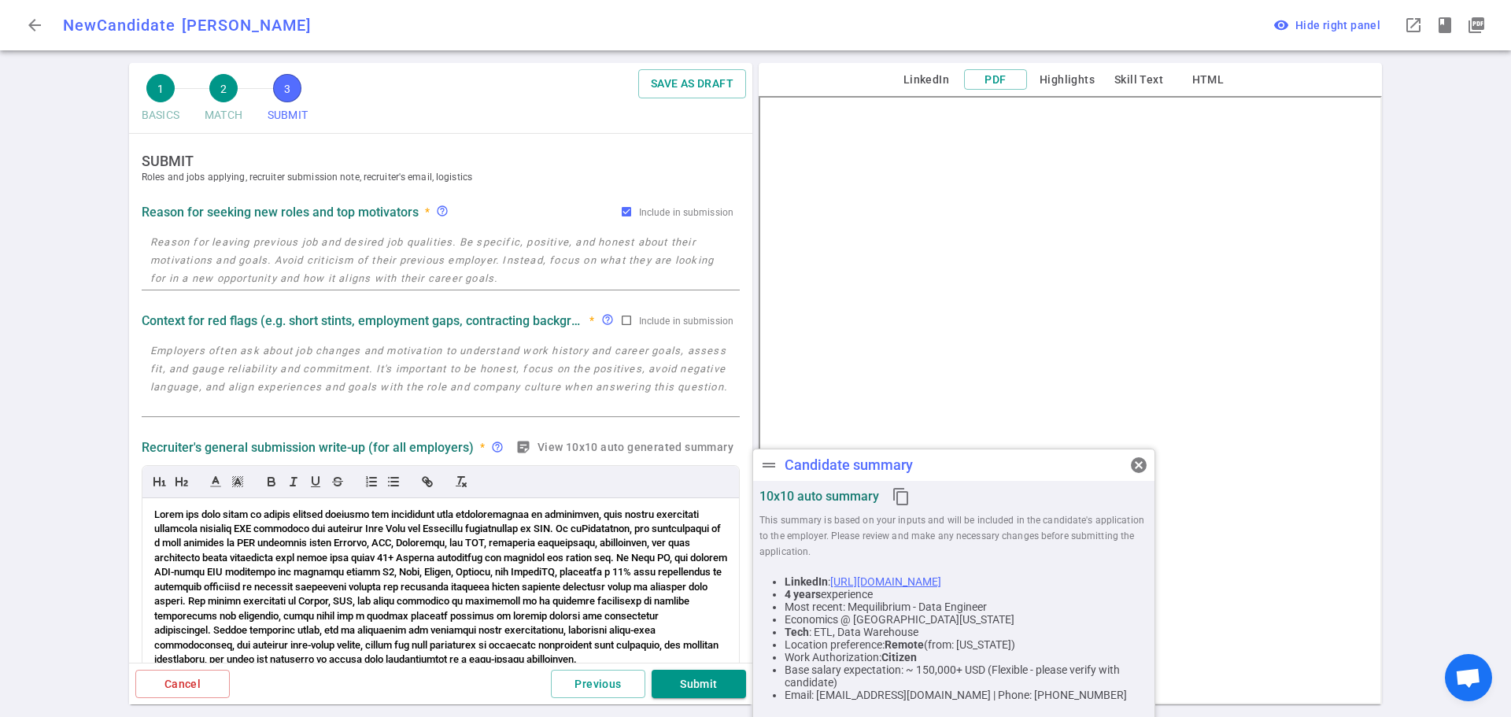
click at [316, 240] on textarea at bounding box center [440, 260] width 581 height 54
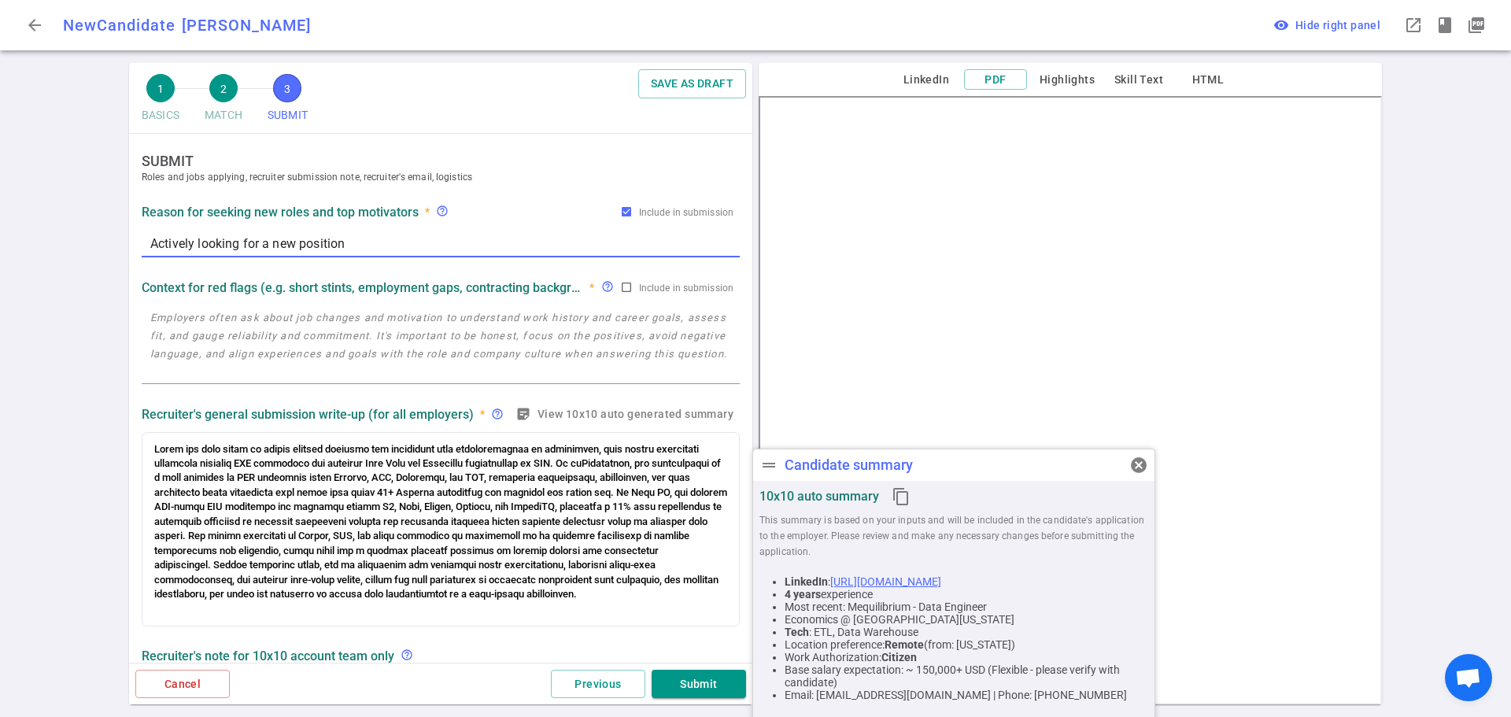
type textarea "Actively looking for a new position"
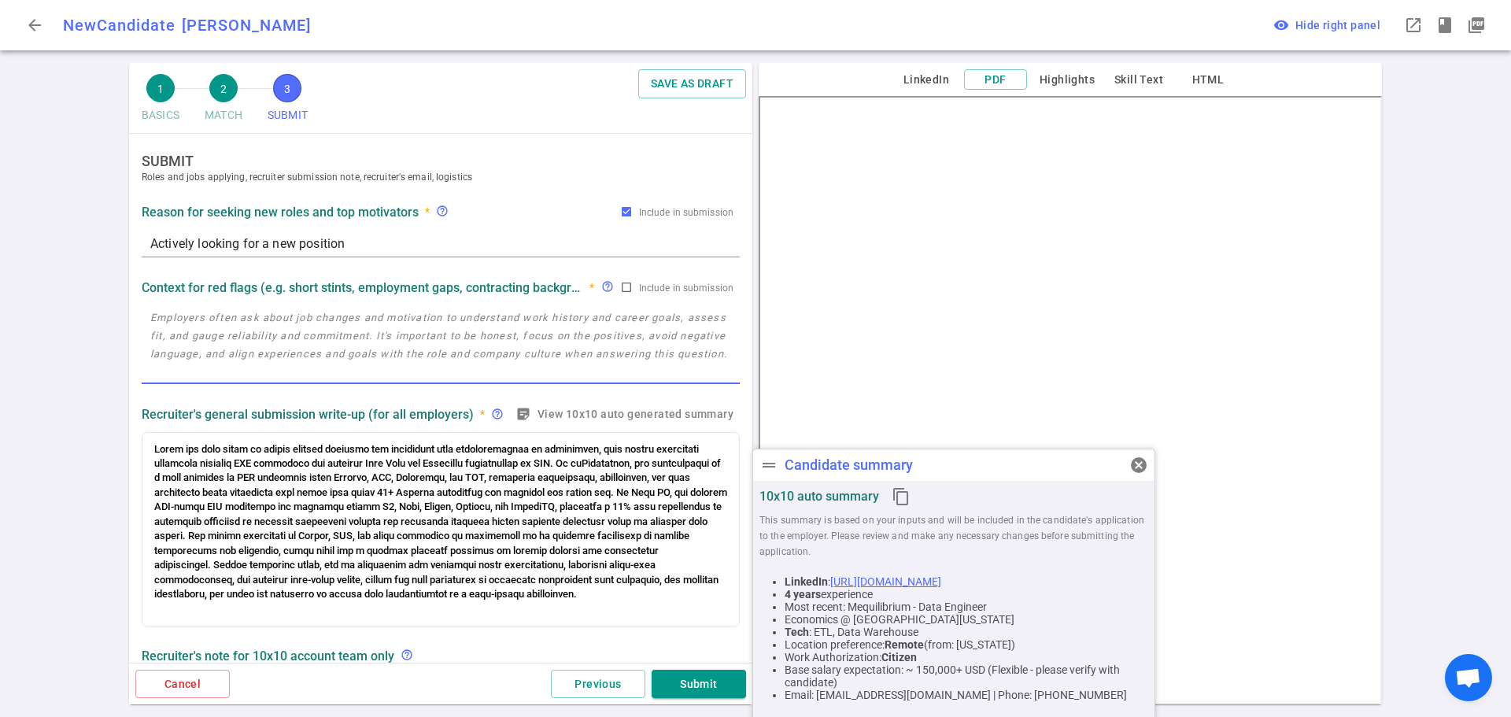
click at [374, 331] on textarea at bounding box center [440, 345] width 581 height 72
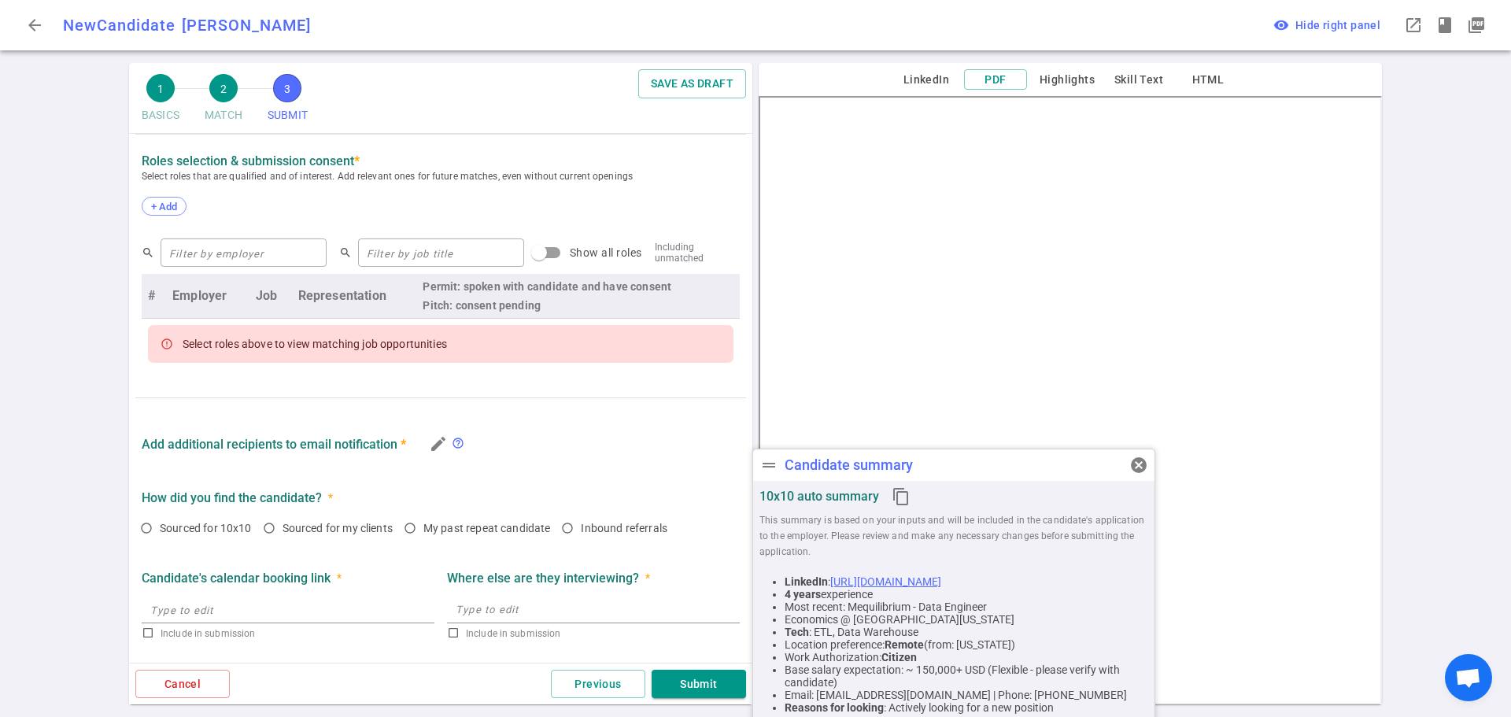
scroll to position [551, 0]
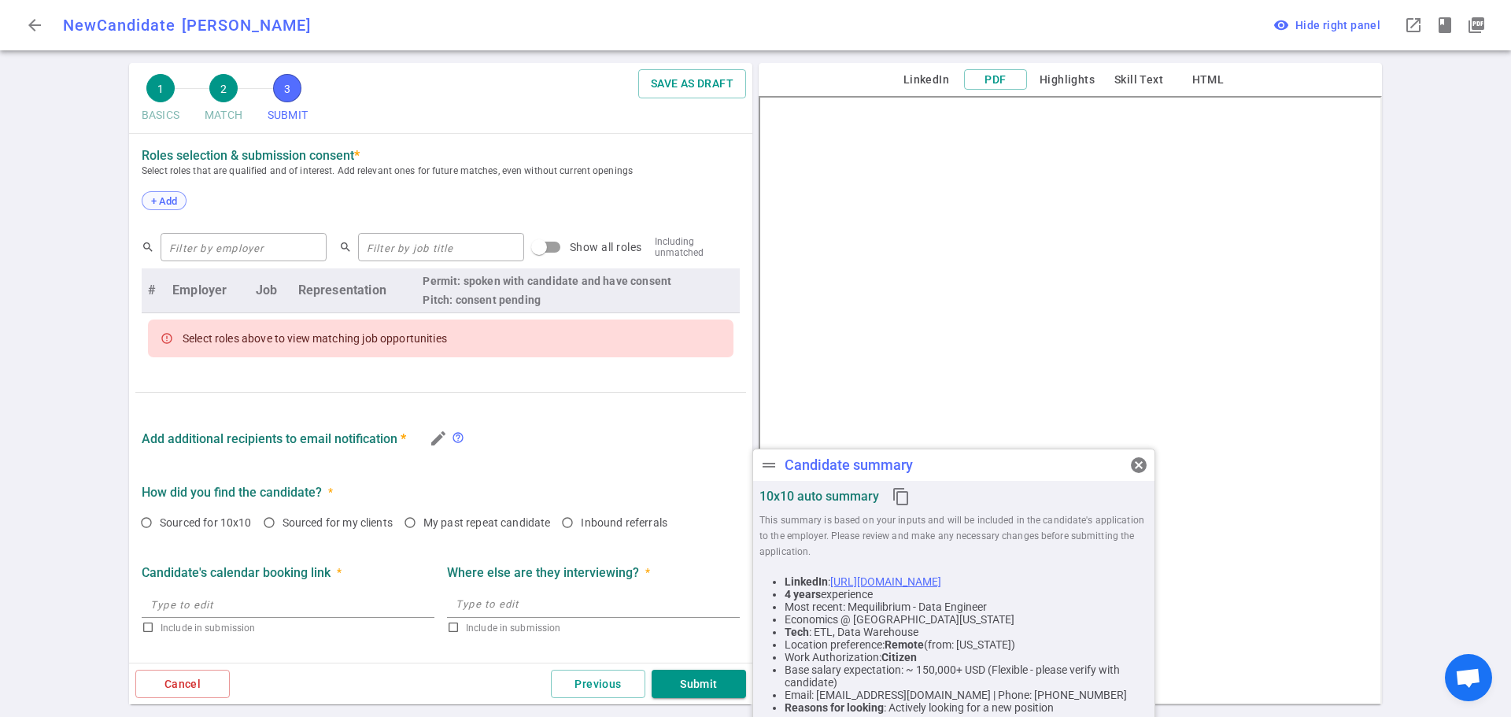
type textarea "None"
click at [157, 205] on span "+ Add" at bounding box center [164, 201] width 37 height 12
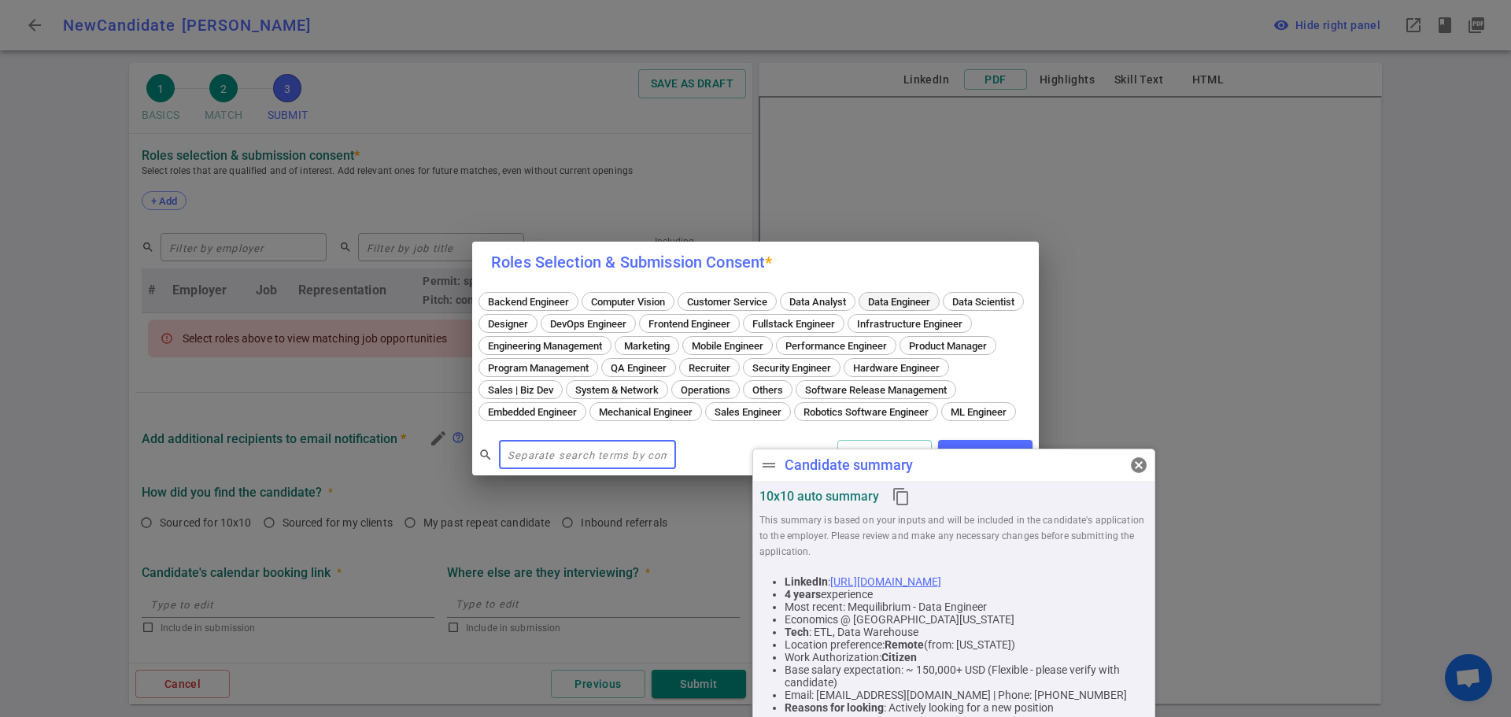
click at [893, 296] on span "Data Engineer" at bounding box center [899, 302] width 73 height 12
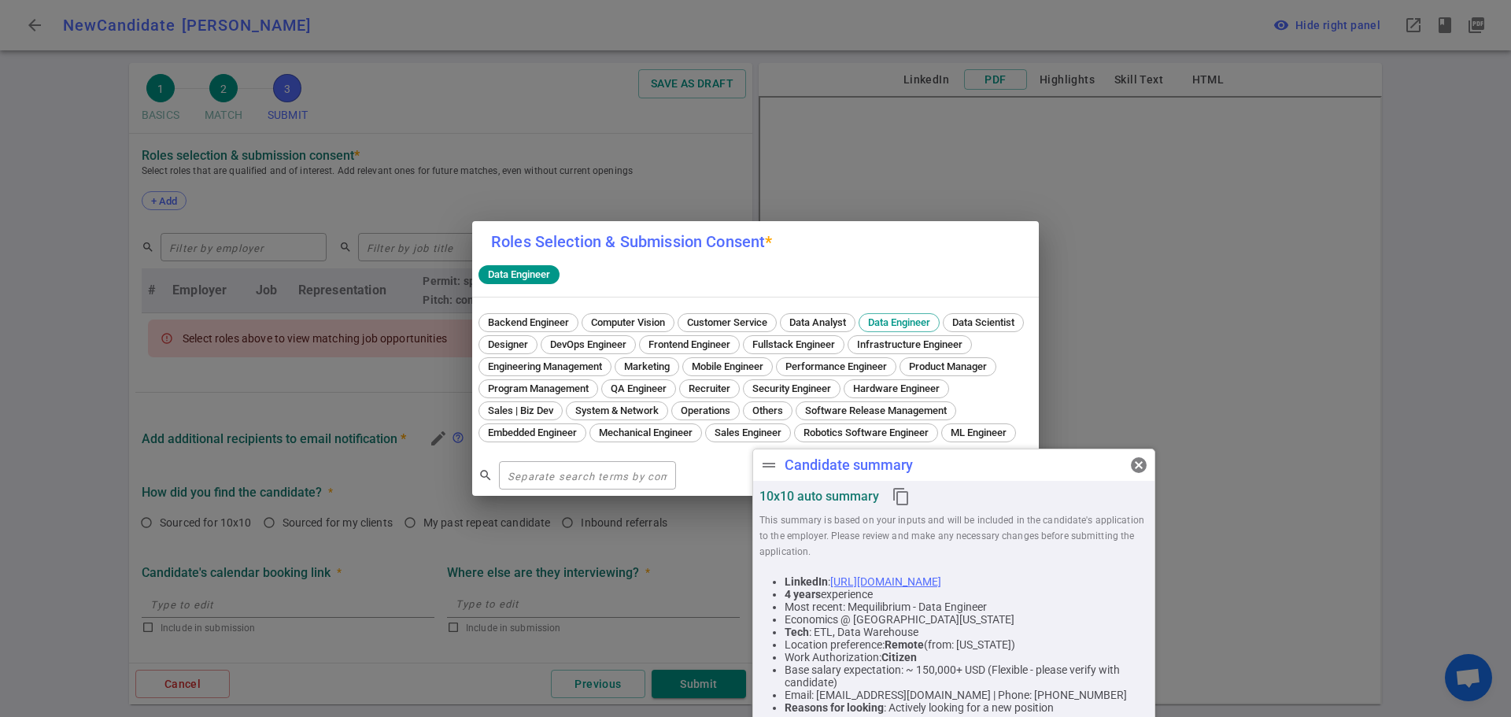
drag, startPoint x: 1141, startPoint y: 457, endPoint x: 1119, endPoint y: 459, distance: 22.2
click at [1139, 460] on div "drag_handle Candidate summary cancel 10x10 auto summary content_copy This summa…" at bounding box center [954, 593] width 403 height 288
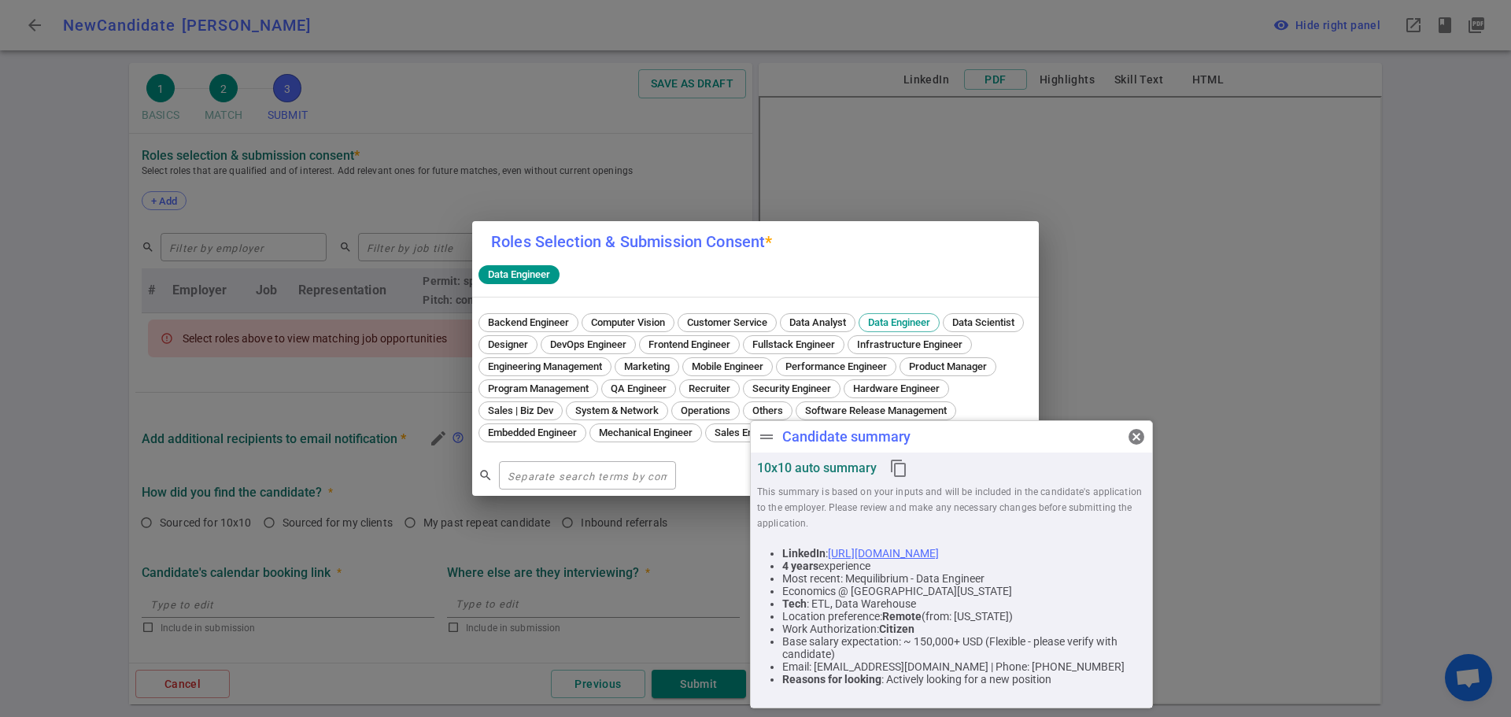
click at [1133, 445] on span "cancel" at bounding box center [1136, 436] width 19 height 19
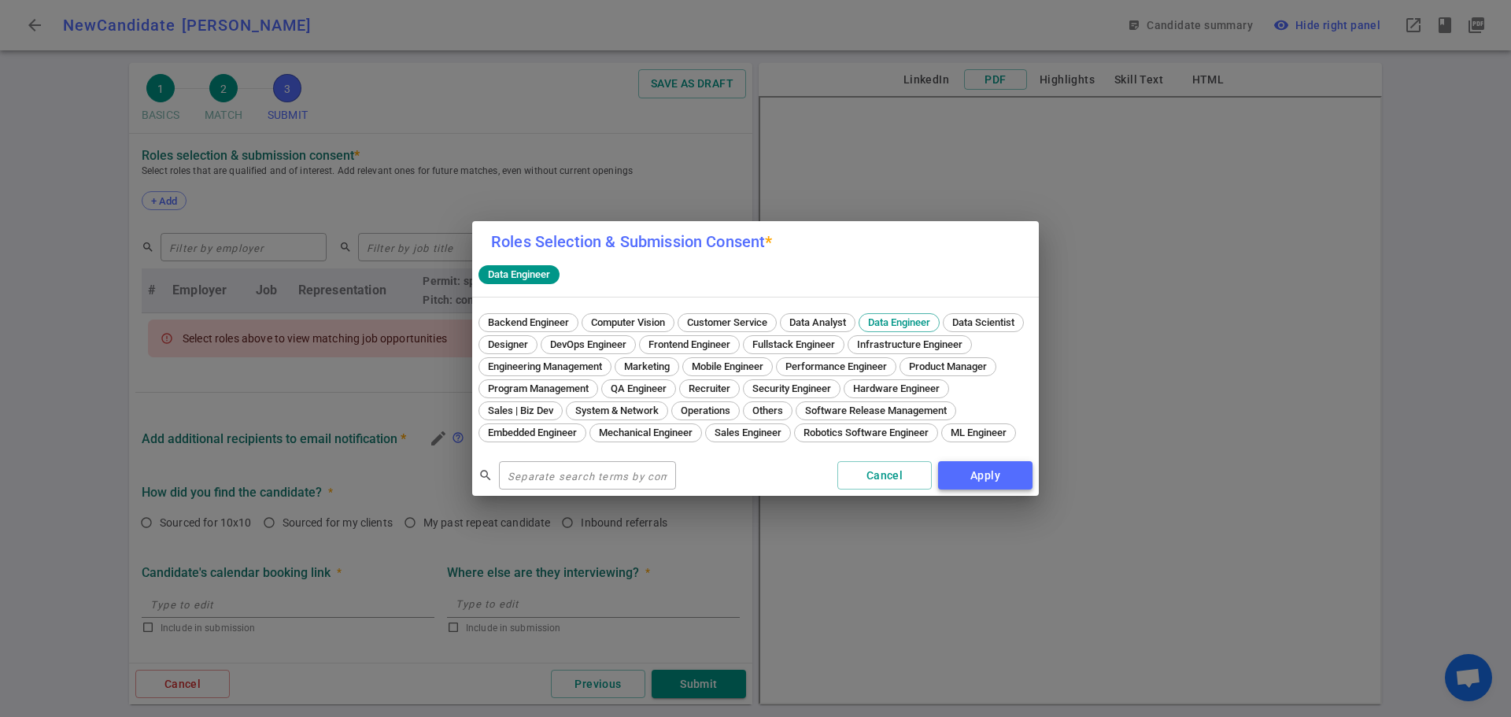
click at [1000, 483] on button "Apply" at bounding box center [985, 475] width 94 height 29
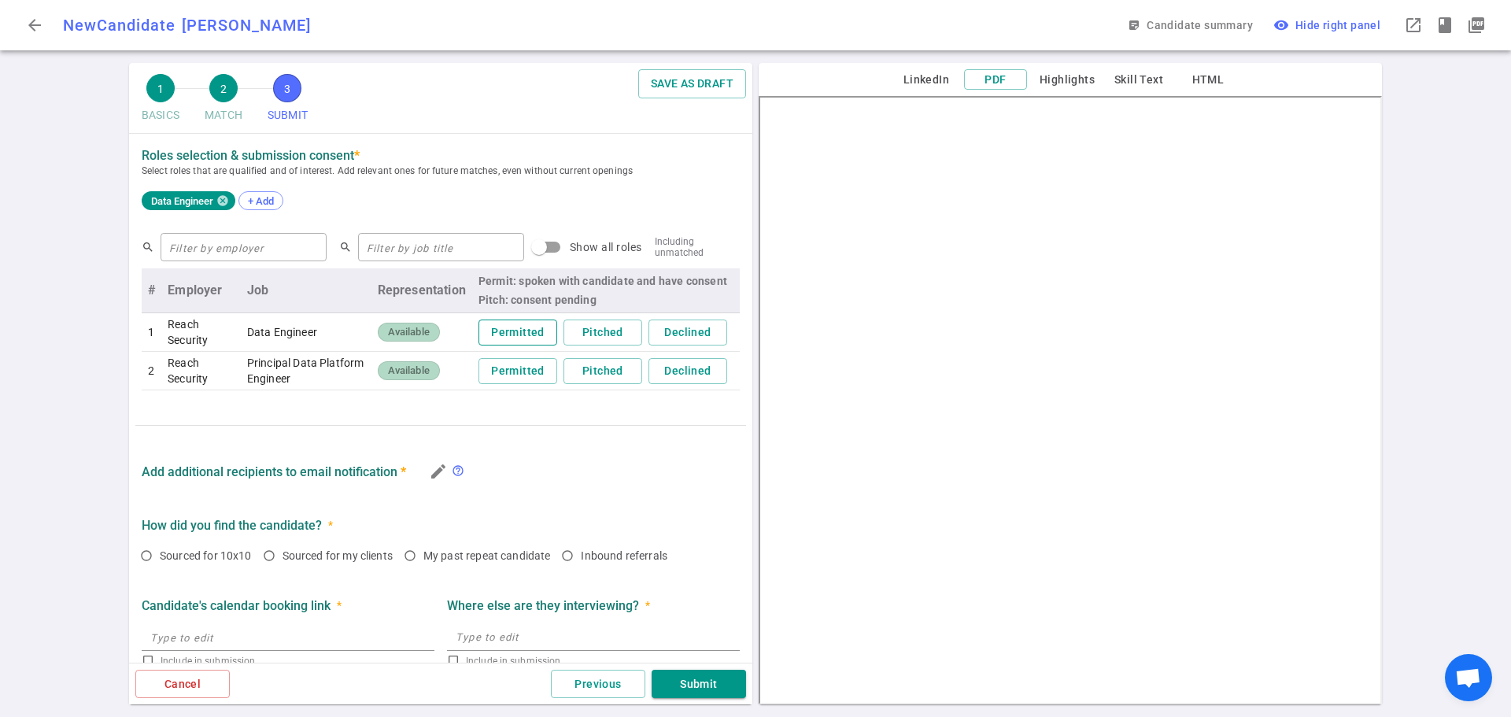
click at [512, 337] on button "Permitted" at bounding box center [518, 333] width 79 height 26
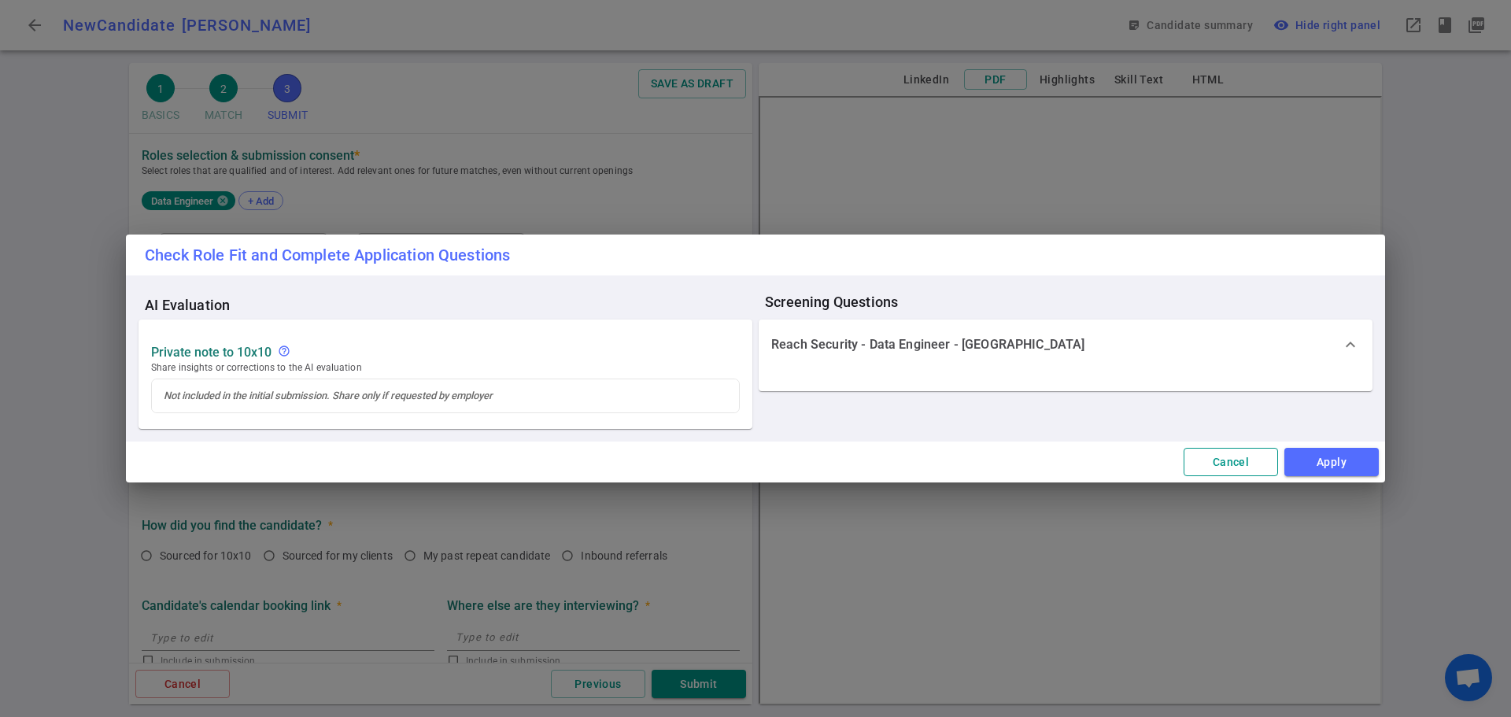
drag, startPoint x: 1339, startPoint y: 470, endPoint x: 1235, endPoint y: 449, distance: 105.9
click at [1235, 449] on div "Cancel Apply" at bounding box center [755, 463] width 1259 height 42
click at [1348, 460] on button "Apply" at bounding box center [1332, 462] width 94 height 29
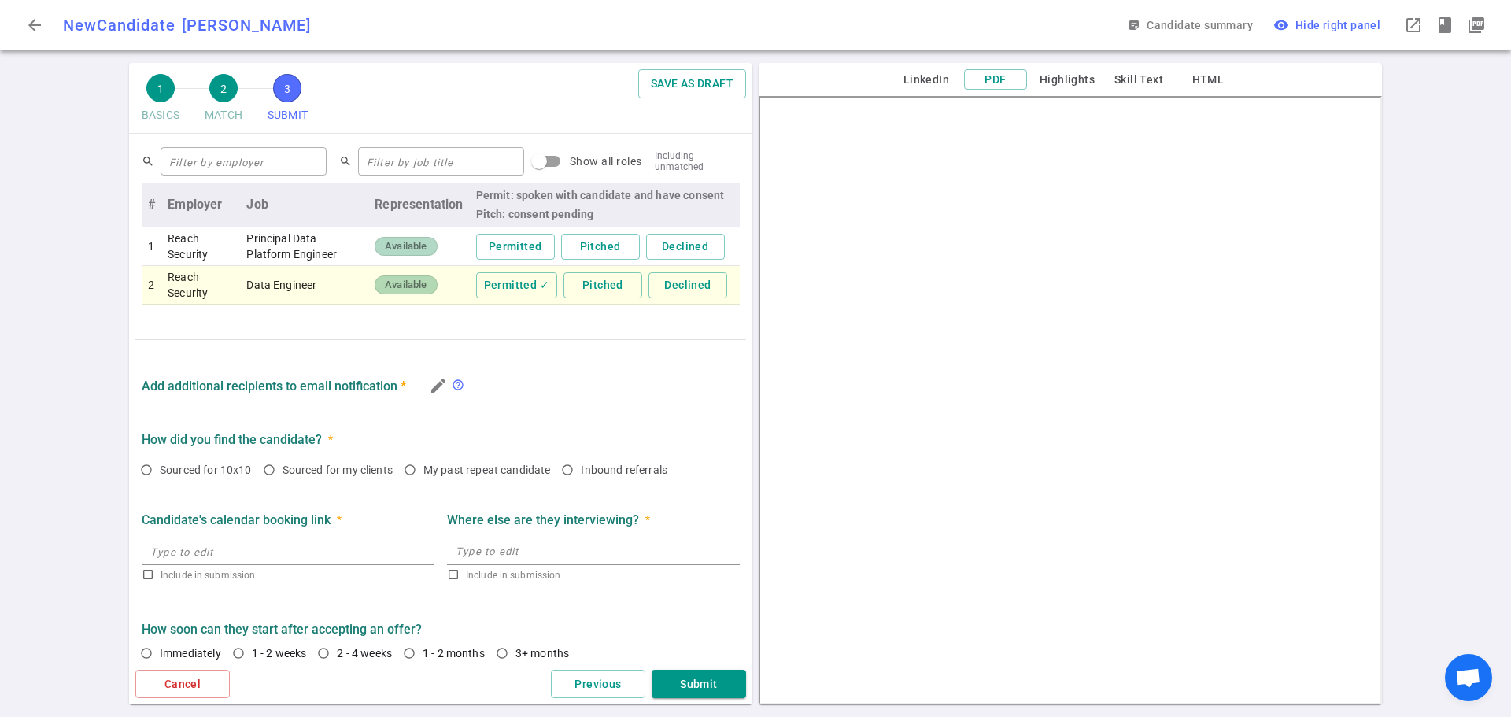
scroll to position [651, 0]
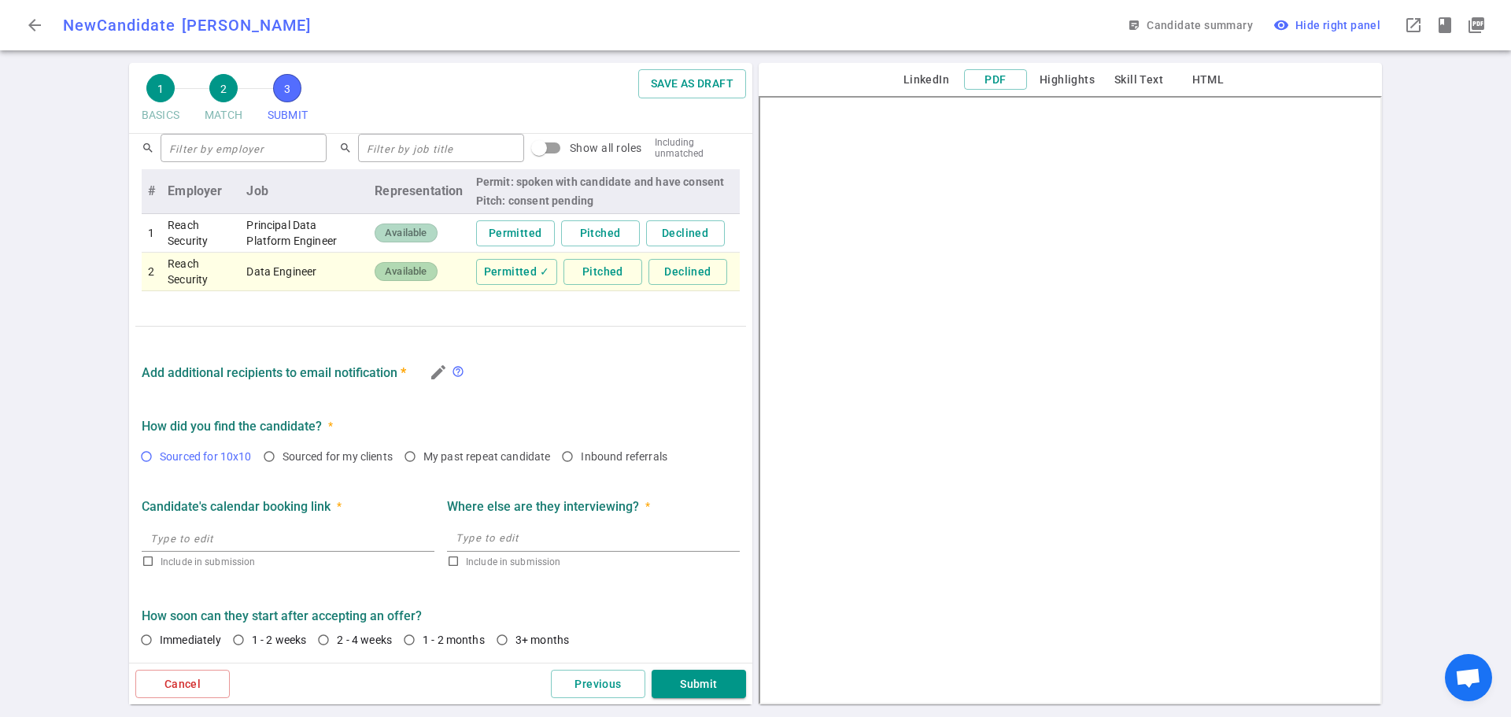
click at [176, 457] on span "Sourced for 10x10" at bounding box center [206, 456] width 92 height 13
click at [160, 457] on input "Sourced for 10x10" at bounding box center [146, 456] width 27 height 27
radio input "true"
click at [323, 638] on input "2 - 4 weeks" at bounding box center [323, 640] width 27 height 27
radio input "true"
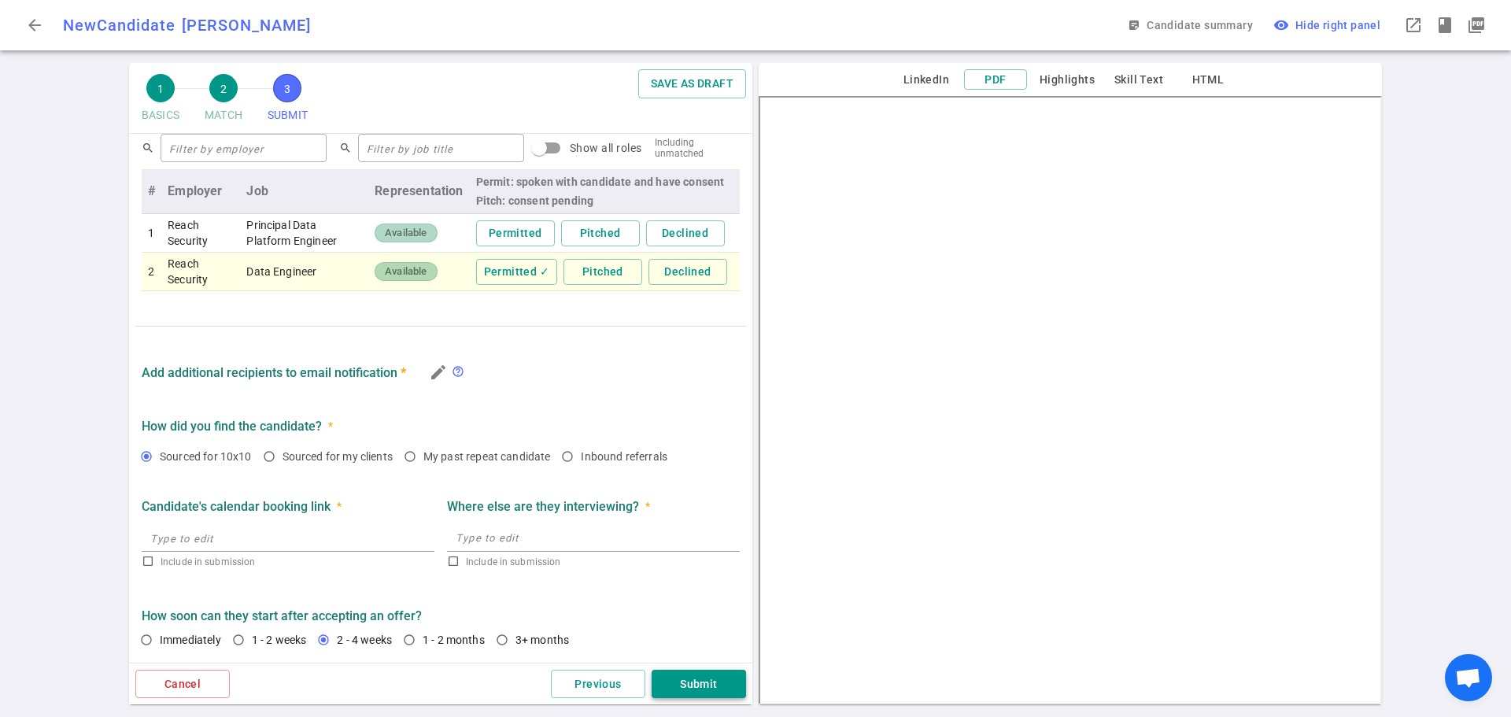
click at [719, 686] on button "Submit" at bounding box center [699, 684] width 94 height 29
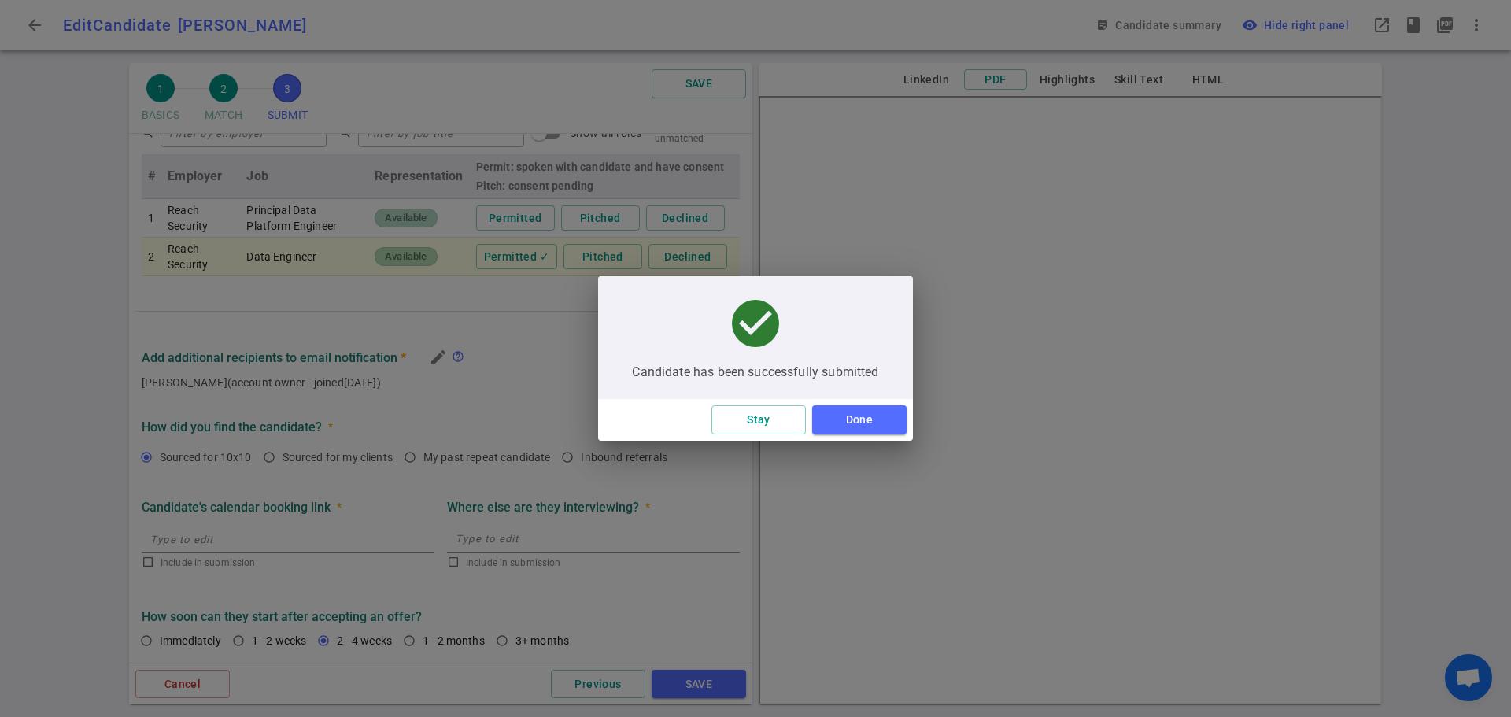
scroll to position [637, 0]
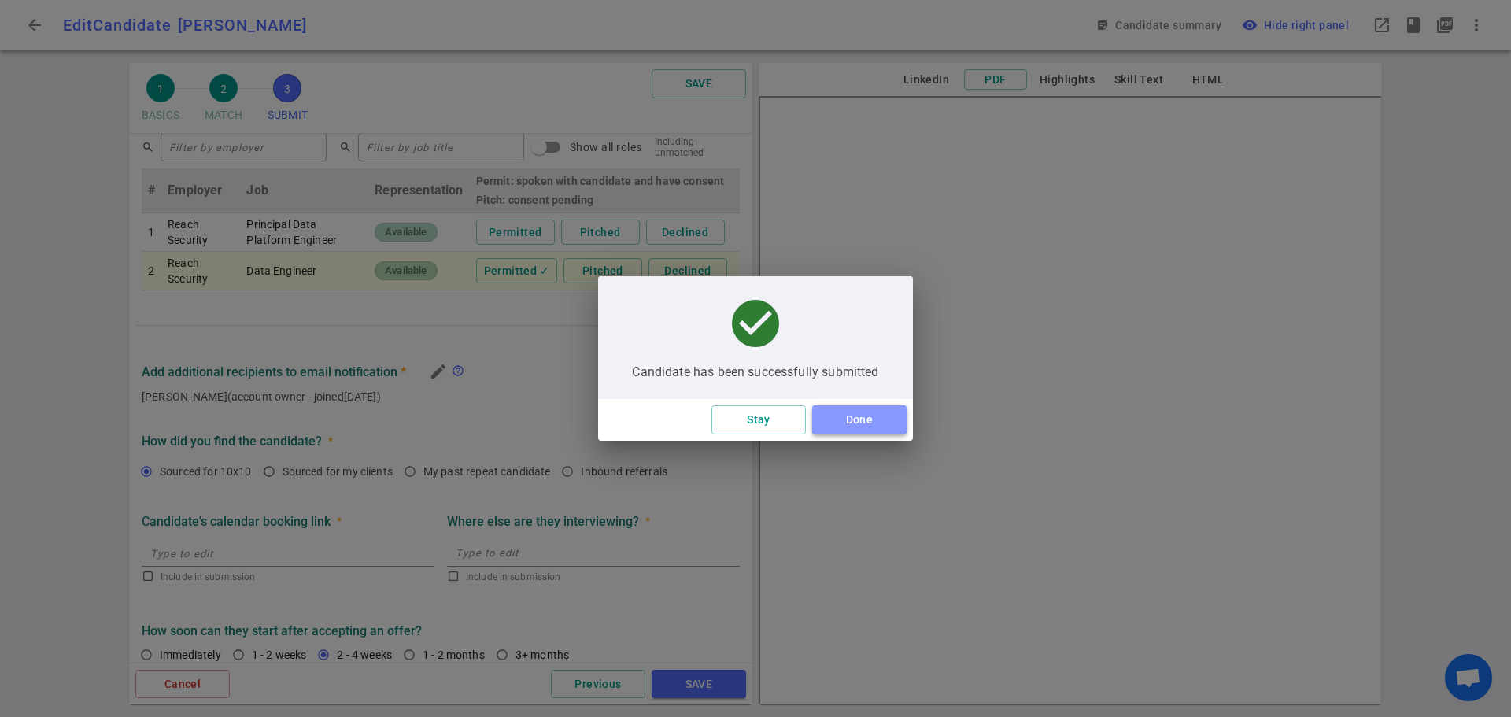
click at [843, 422] on button "Done" at bounding box center [859, 419] width 94 height 29
